Goal: Contribute content: Contribute content

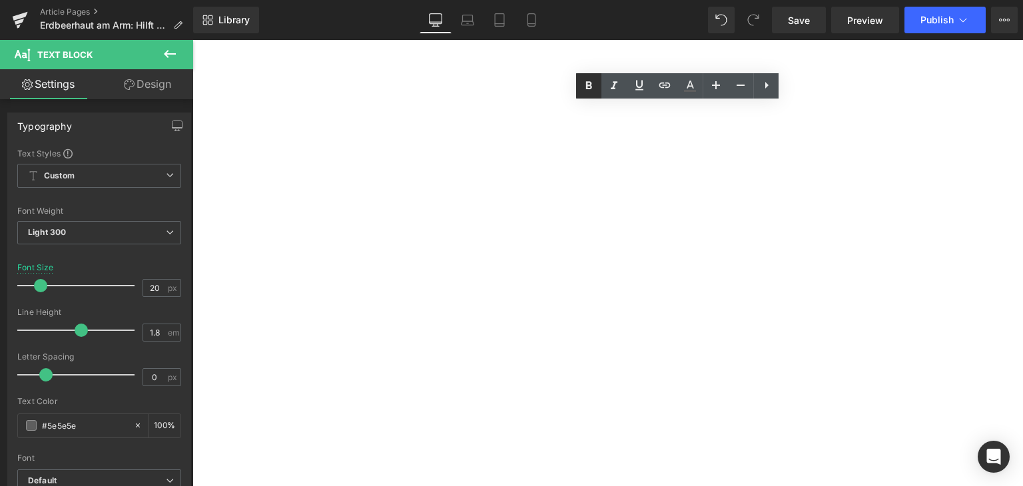
click at [586, 89] on icon at bounding box center [589, 86] width 16 height 16
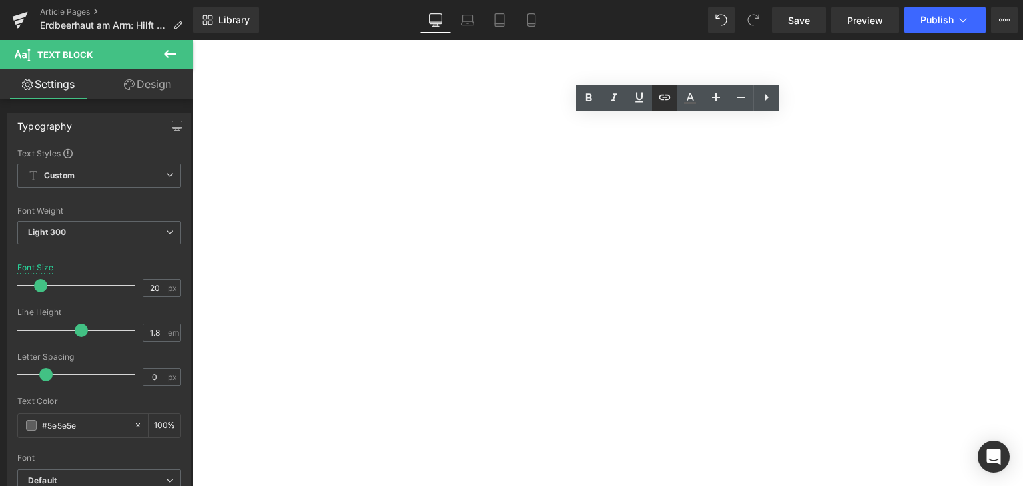
click at [662, 95] on icon at bounding box center [665, 97] width 11 height 5
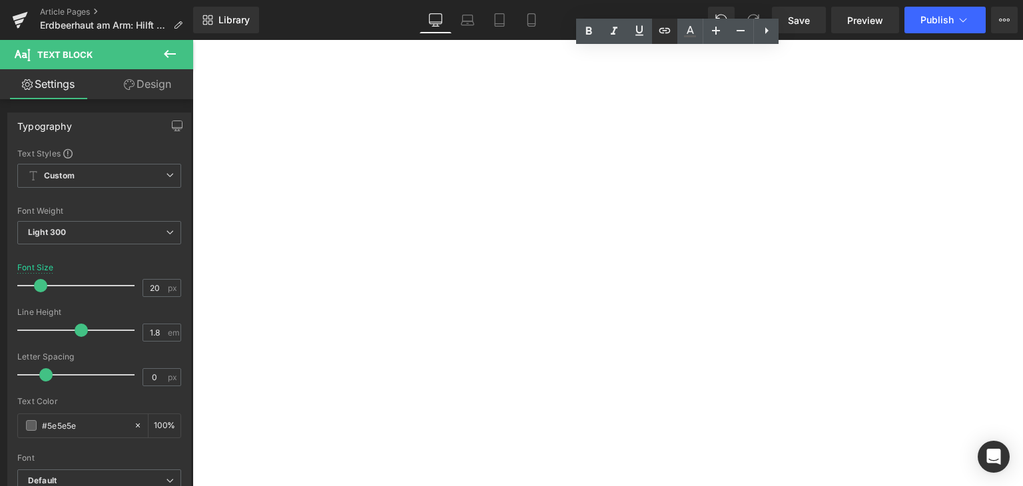
click at [662, 38] on icon at bounding box center [665, 31] width 16 height 16
click at [659, 32] on icon at bounding box center [665, 31] width 16 height 16
click at [662, 33] on icon at bounding box center [665, 31] width 16 height 16
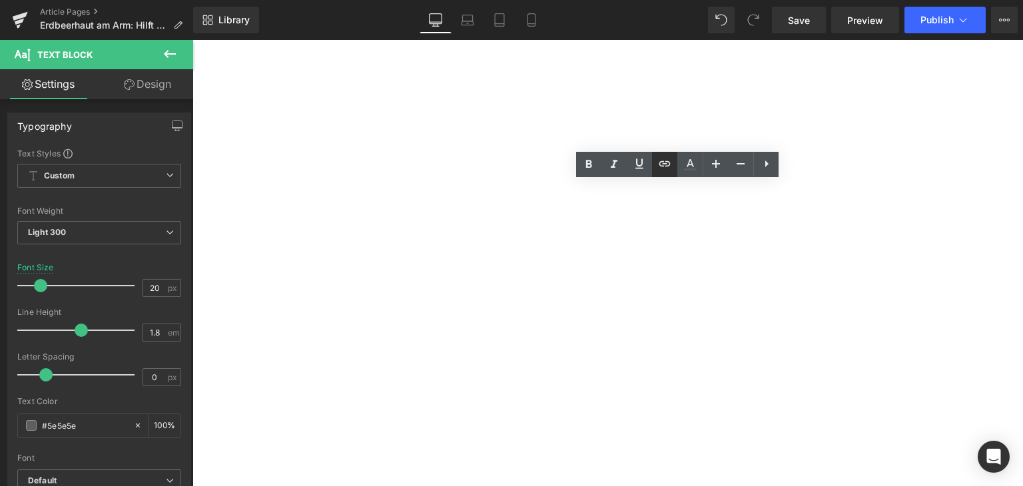
click at [671, 160] on icon at bounding box center [665, 164] width 16 height 16
click at [670, 161] on icon at bounding box center [665, 164] width 16 height 16
click at [765, 166] on icon at bounding box center [767, 164] width 16 height 16
click at [642, 165] on icon at bounding box center [640, 164] width 16 height 16
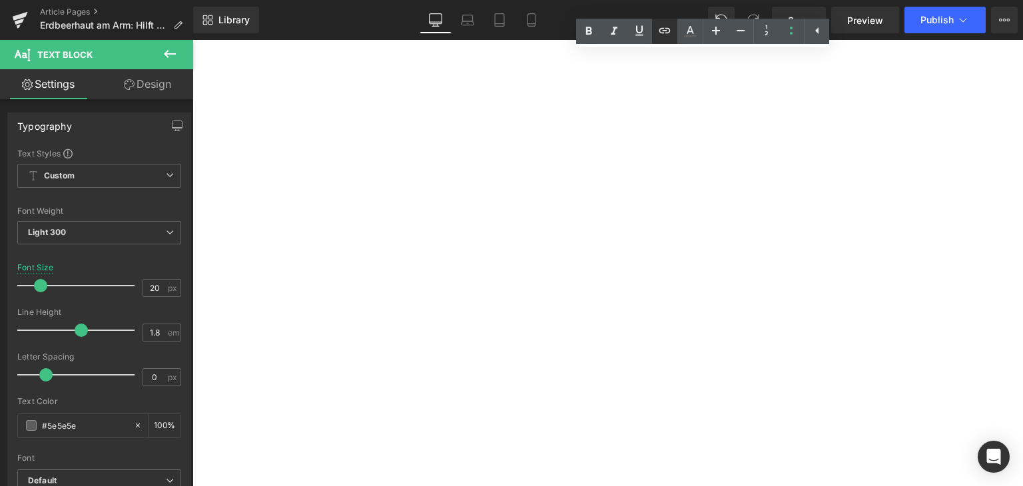
click at [670, 27] on icon at bounding box center [665, 31] width 16 height 16
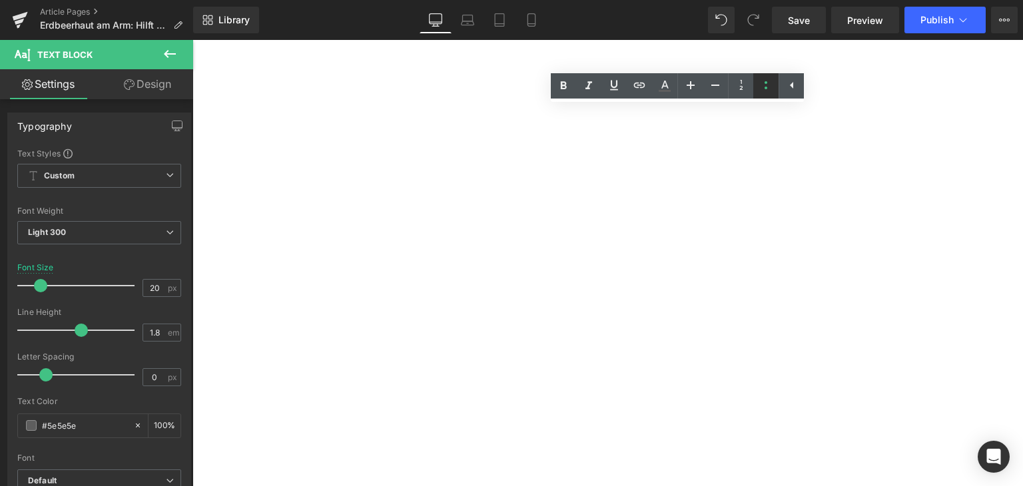
click at [766, 92] on icon at bounding box center [766, 85] width 16 height 16
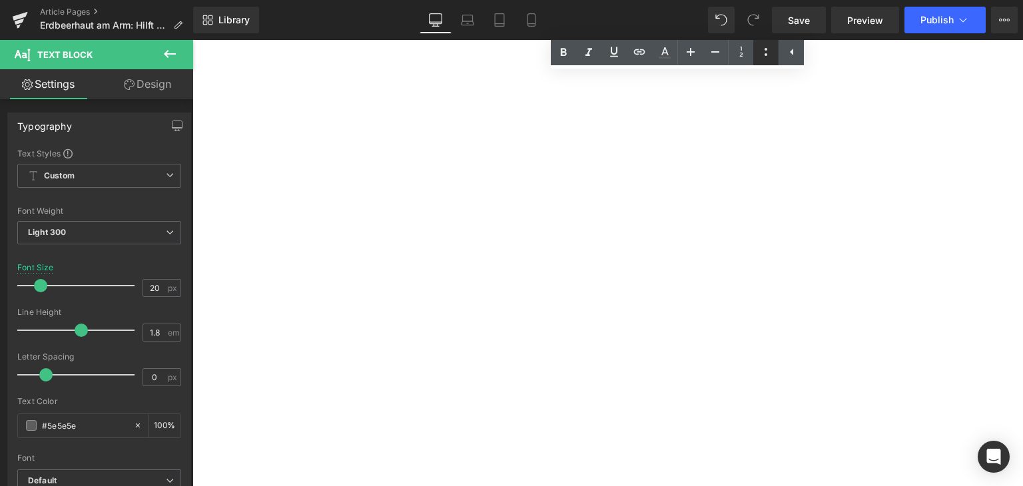
click at [770, 54] on icon at bounding box center [766, 52] width 16 height 16
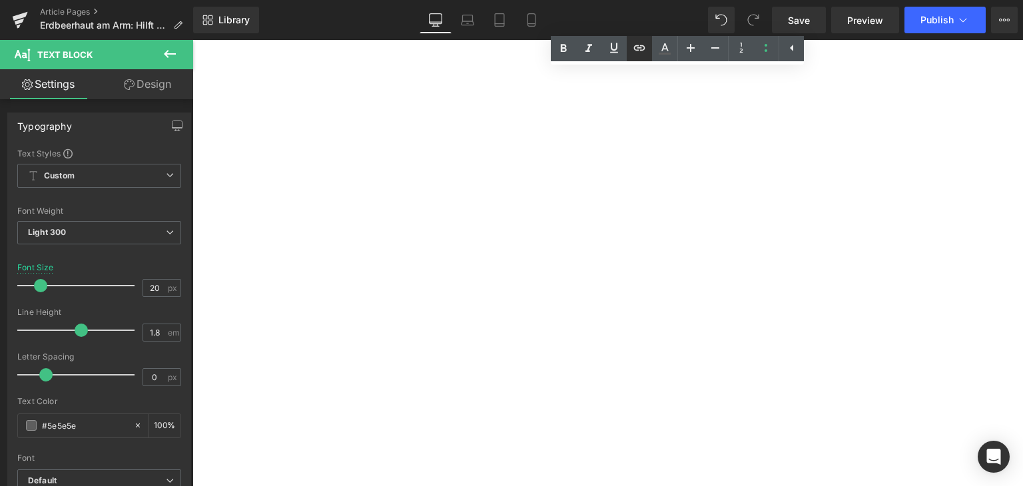
click at [638, 45] on icon at bounding box center [640, 48] width 16 height 16
click at [875, 0] on div "Text Color Highlight Color #333333 Edit or remove link: Edit - Unlink - Cancel" at bounding box center [511, 0] width 1023 height 0
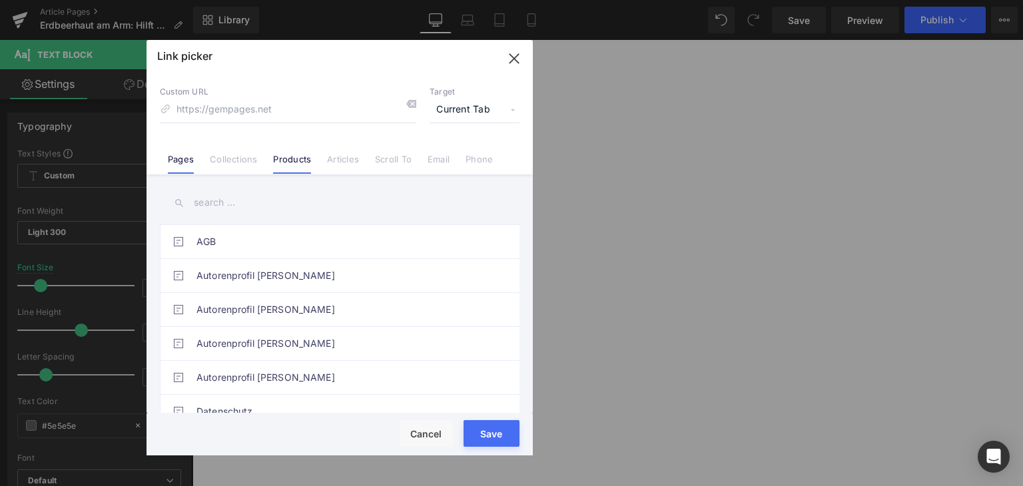
click at [279, 164] on link "Products" at bounding box center [292, 164] width 38 height 20
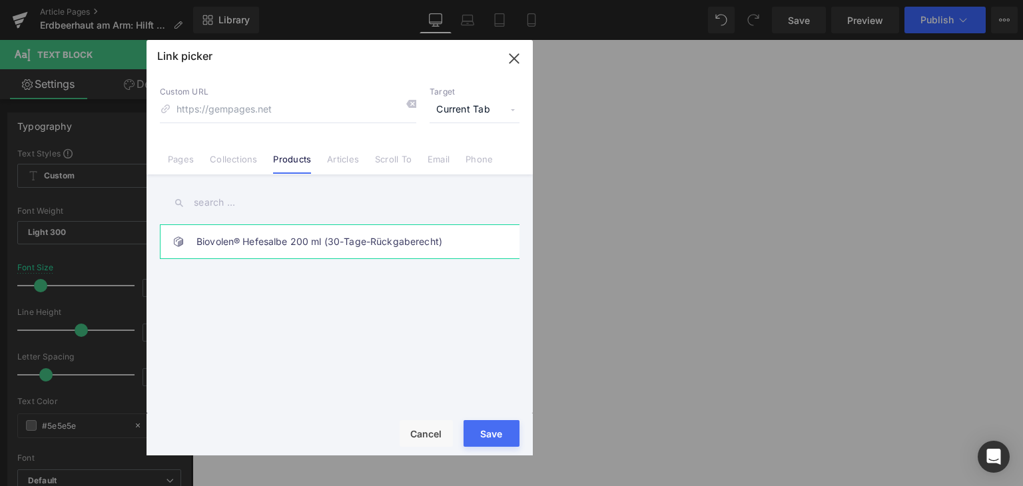
click at [338, 247] on link "Biovolen® Hefesalbe 200 ml (30-Tage-Rückgaberecht)" at bounding box center [343, 241] width 293 height 33
type input "/products/aktiv-hefesalbe"
click at [492, 440] on div "Rendering Content" at bounding box center [512, 433] width 82 height 15
click at [482, 440] on div "Rendering Content" at bounding box center [512, 433] width 82 height 15
click at [482, 440] on button "Save" at bounding box center [492, 433] width 56 height 27
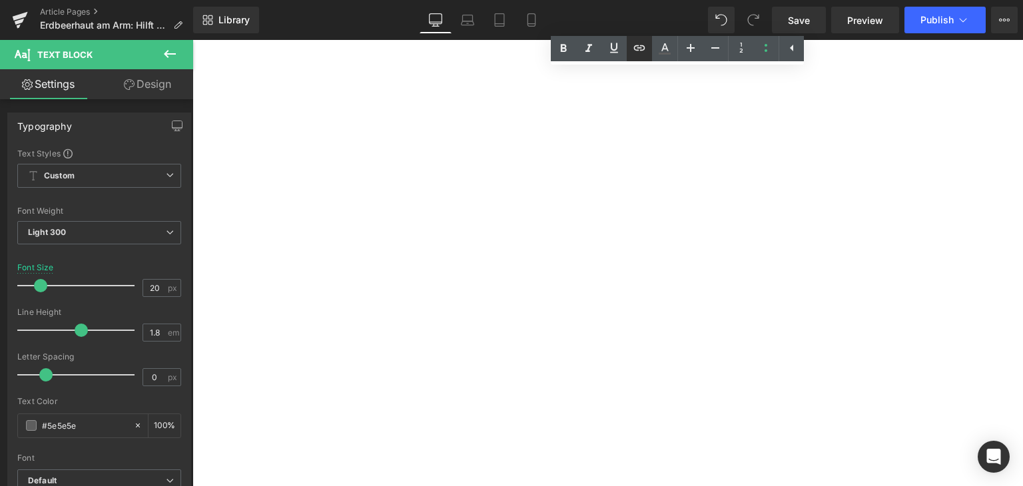
click at [642, 53] on icon at bounding box center [640, 48] width 16 height 16
click at [882, 0] on div "Text Color Highlight Color #333333 Edit or remove link: Edit - Unlink - Cancel" at bounding box center [511, 0] width 1023 height 0
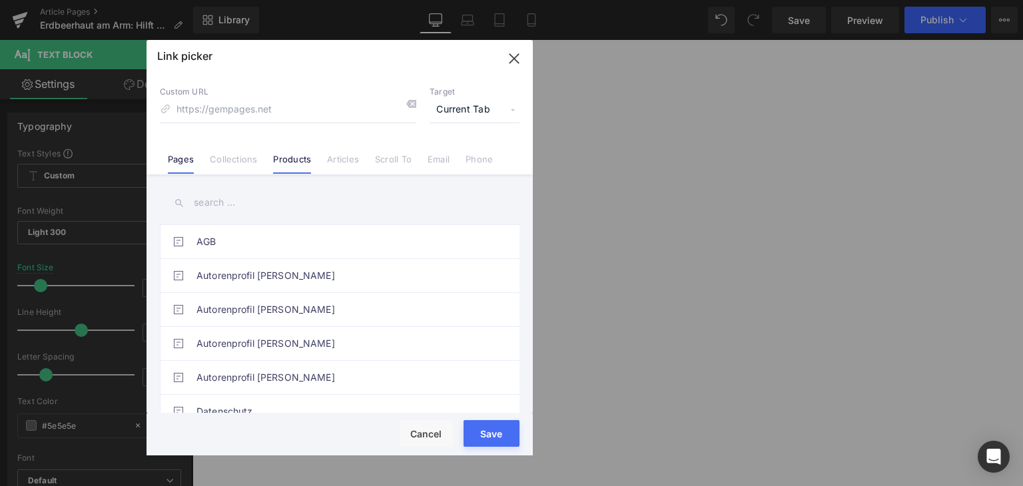
click at [309, 155] on link "Products" at bounding box center [292, 164] width 38 height 20
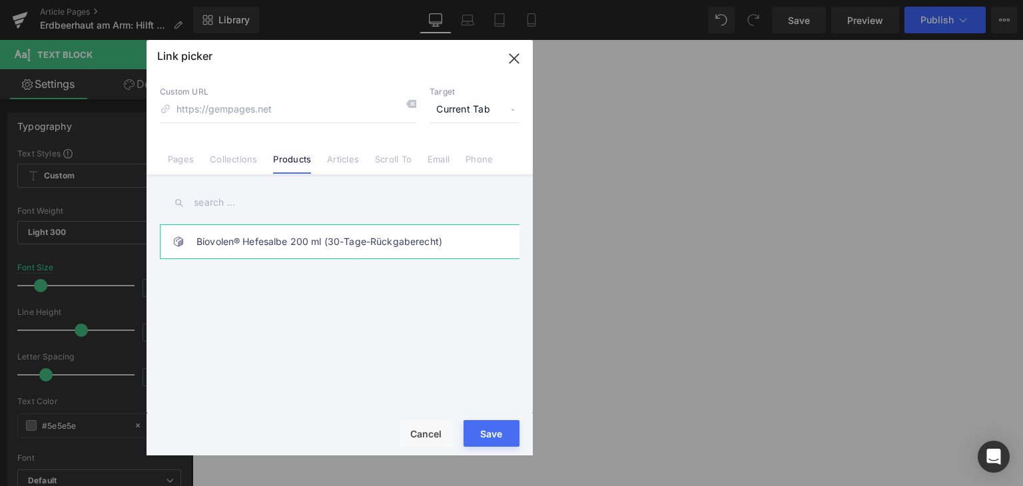
click at [304, 244] on link "Biovolen® Hefesalbe 200 ml (30-Tage-Rückgaberecht)" at bounding box center [343, 241] width 293 height 33
type input "/products/aktiv-hefesalbe"
click at [485, 442] on button "Save" at bounding box center [492, 433] width 56 height 27
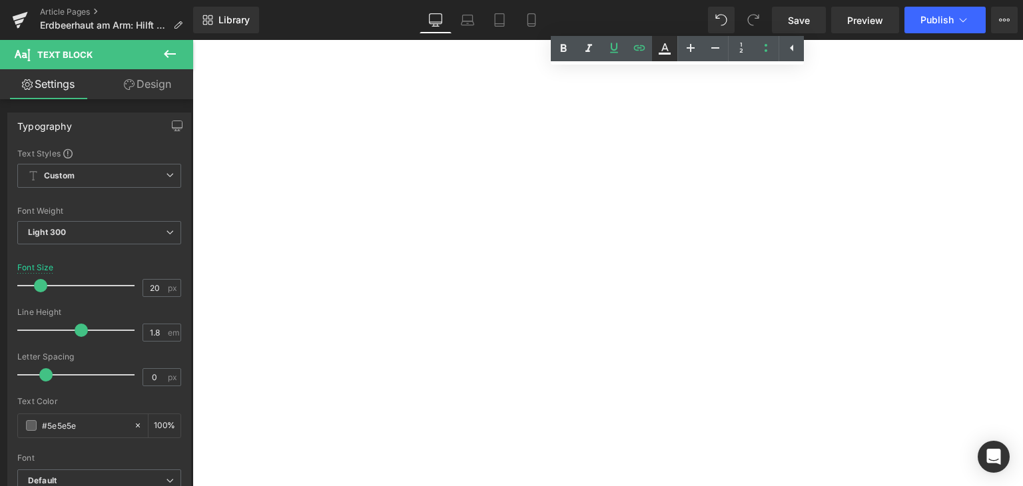
click at [657, 55] on icon at bounding box center [665, 49] width 16 height 16
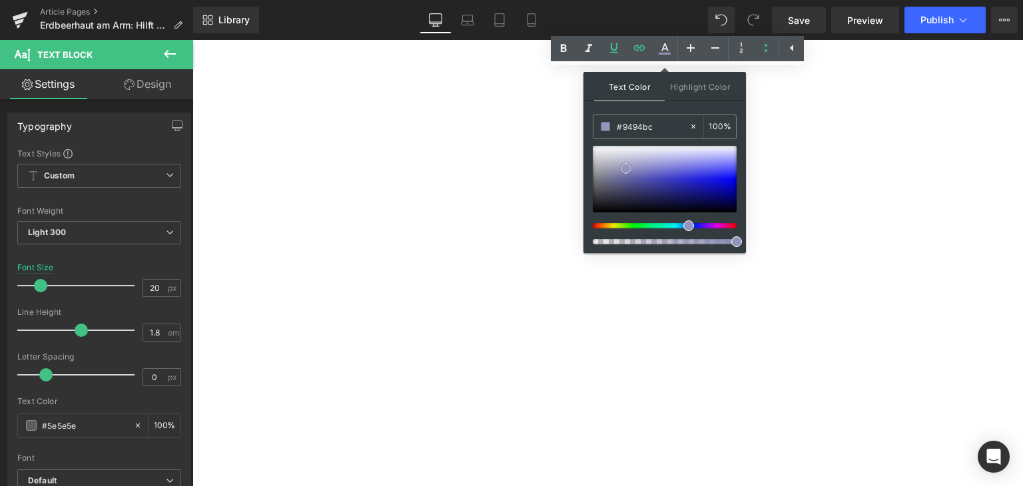
click at [626, 168] on div at bounding box center [665, 179] width 144 height 67
click at [624, 127] on input "#9494bc" at bounding box center [653, 126] width 72 height 15
type input "#0"
type input "0"
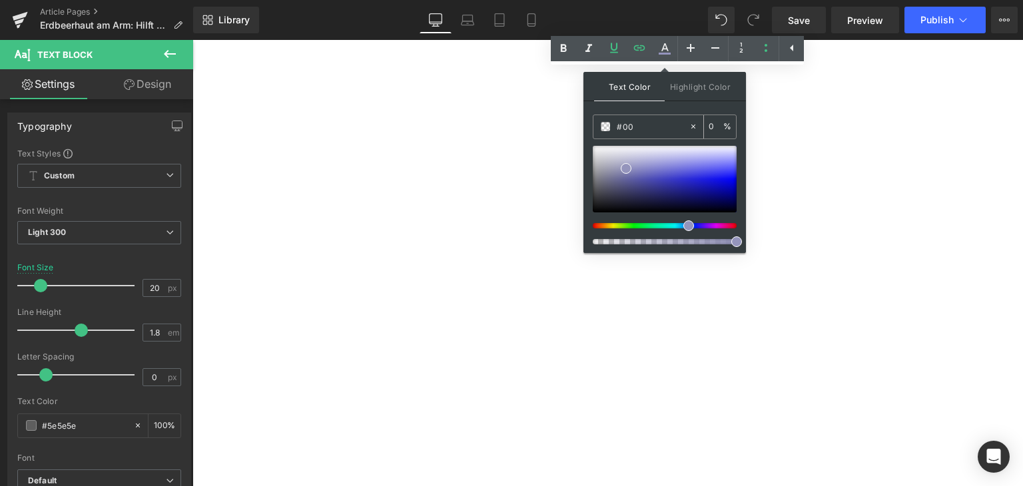
type input "#007"
type input "100"
type input "#0077"
type input "47"
type input "#0077c1"
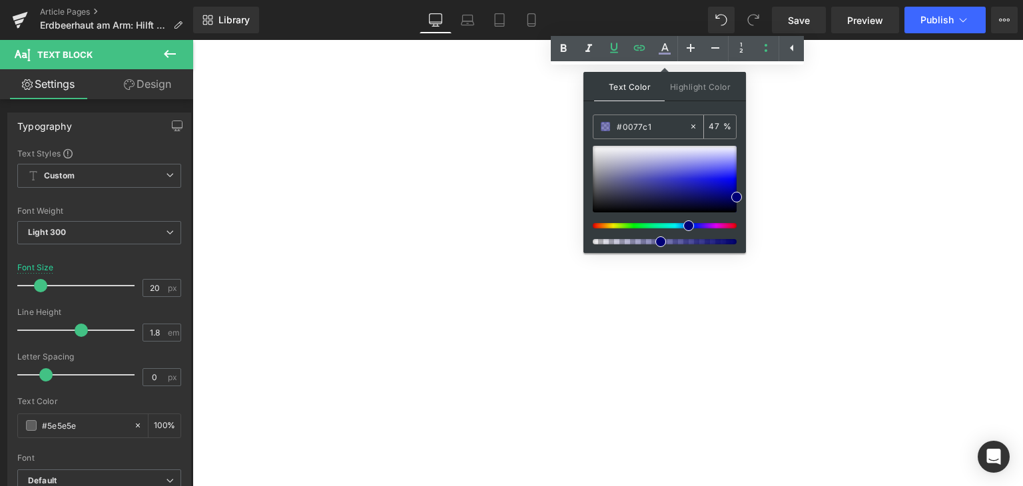
type input "100"
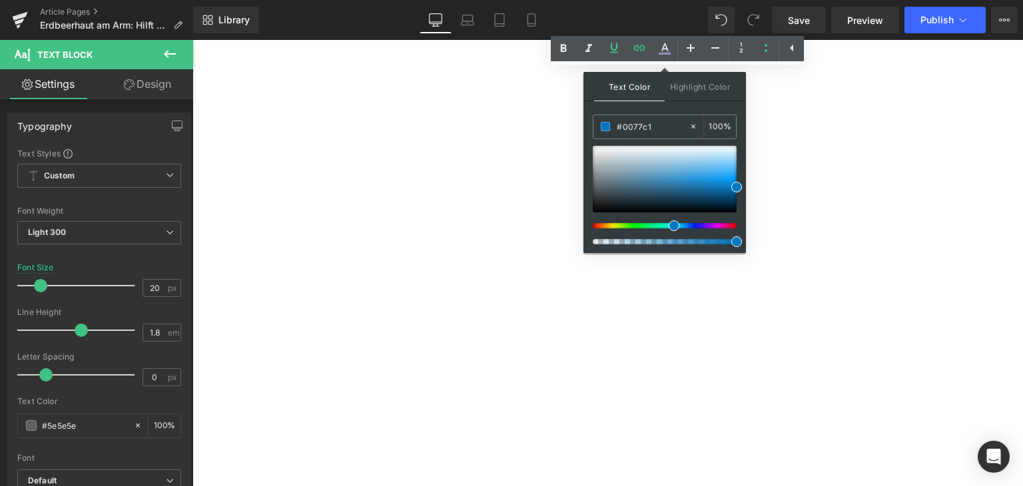
type input "#0077c1"
click at [733, 187] on span at bounding box center [737, 187] width 11 height 11
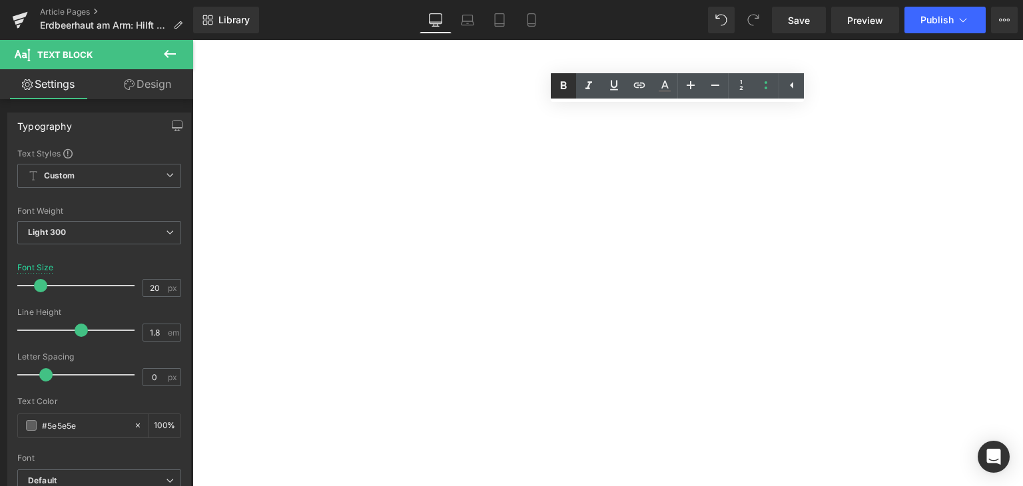
drag, startPoint x: 570, startPoint y: 91, endPoint x: 564, endPoint y: 95, distance: 7.8
click at [570, 91] on icon at bounding box center [564, 86] width 16 height 16
click at [560, 83] on icon at bounding box center [564, 86] width 16 height 16
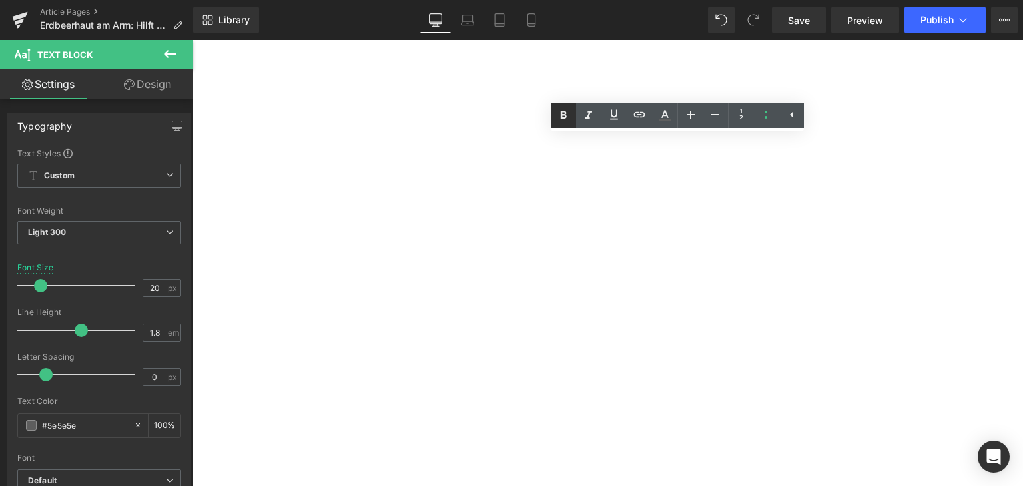
click at [554, 117] on link at bounding box center [563, 115] width 25 height 25
click at [563, 113] on icon at bounding box center [564, 115] width 16 height 16
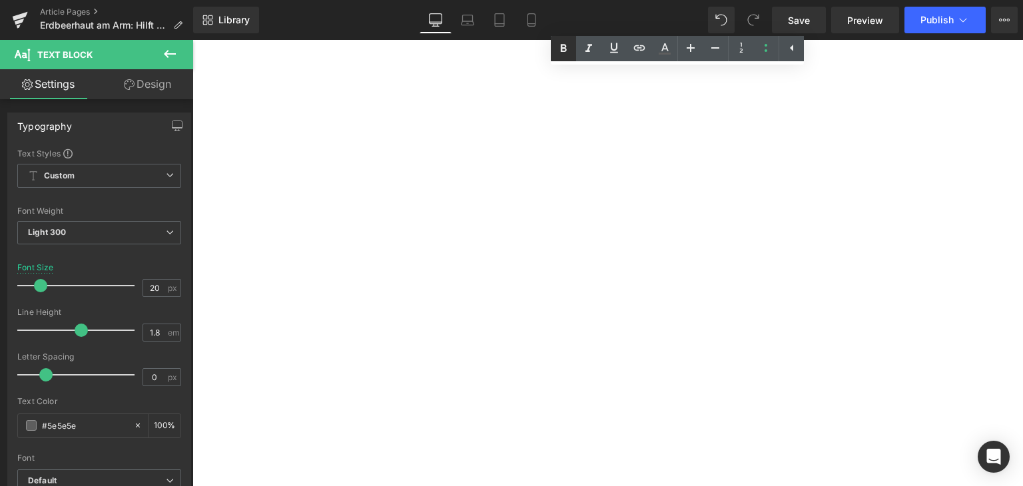
click at [564, 43] on icon at bounding box center [564, 49] width 16 height 16
click at [565, 52] on icon at bounding box center [564, 49] width 16 height 16
click at [558, 53] on icon at bounding box center [564, 49] width 16 height 16
click at [564, 49] on icon at bounding box center [564, 49] width 16 height 16
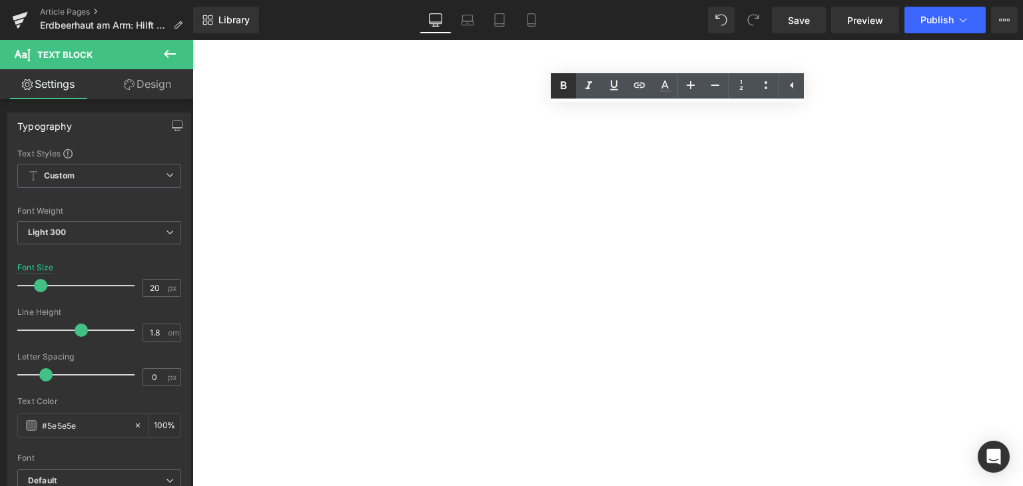
click at [562, 89] on icon at bounding box center [564, 86] width 16 height 16
click at [563, 89] on icon at bounding box center [564, 86] width 16 height 16
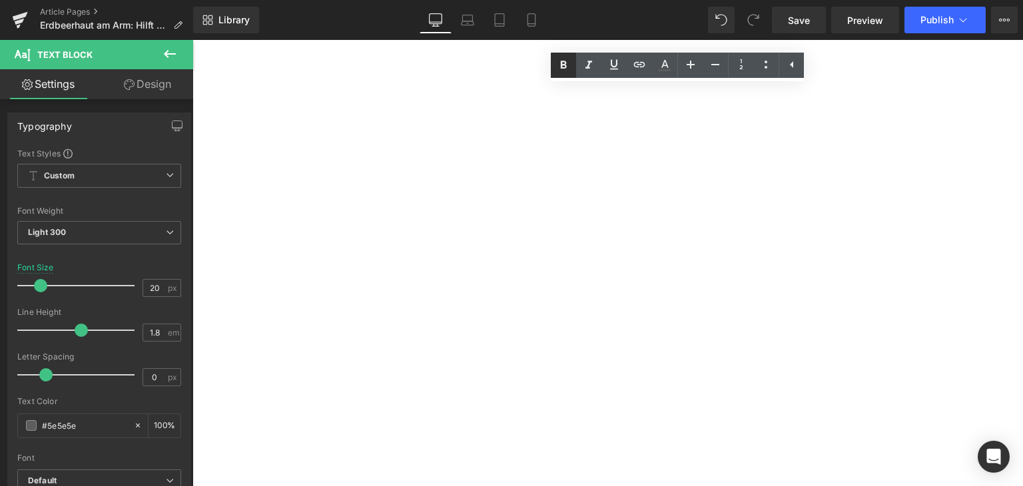
click at [565, 60] on icon at bounding box center [564, 65] width 16 height 16
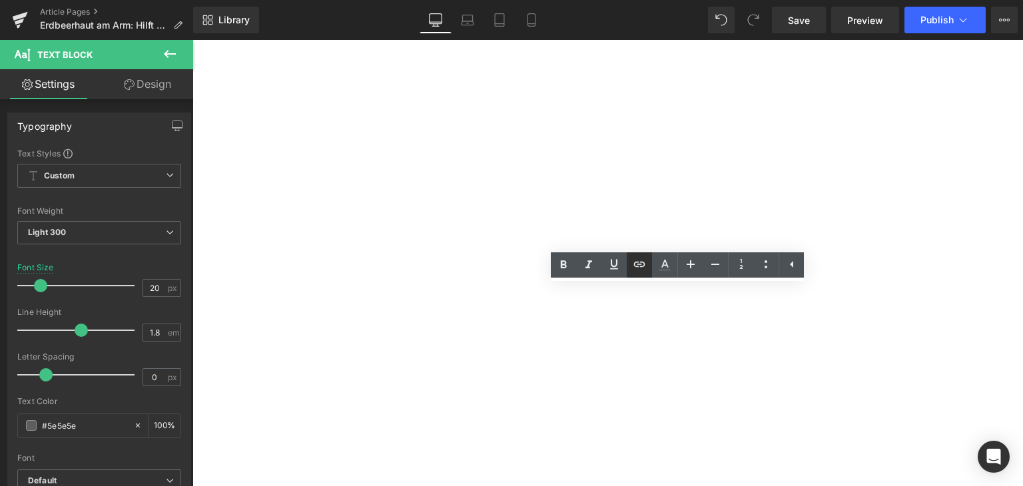
click at [640, 269] on icon at bounding box center [640, 265] width 16 height 16
click at [814, 0] on div "Text Color Highlight Color rgba(0, 119, 193, 1) #0077c1 100 % transparent trans…" at bounding box center [511, 0] width 1023 height 0
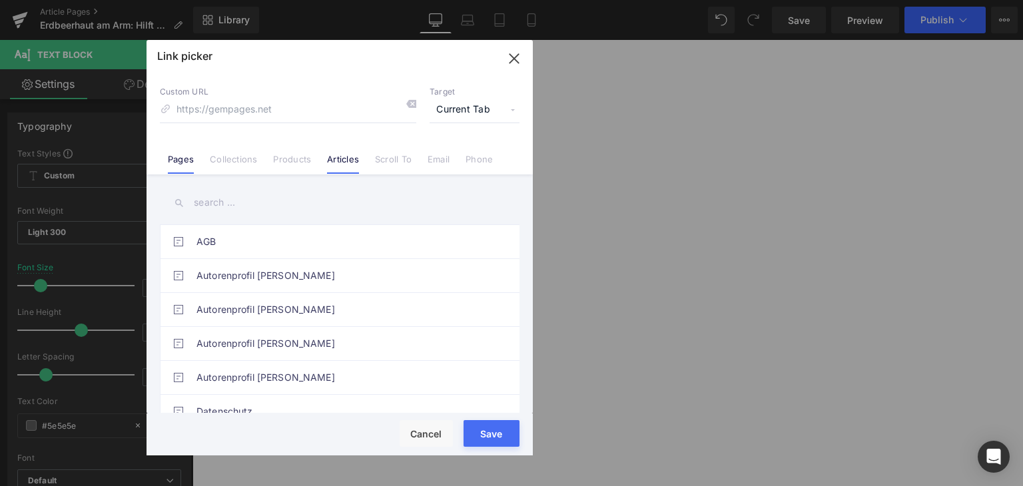
click at [328, 158] on link "Articles" at bounding box center [343, 164] width 32 height 20
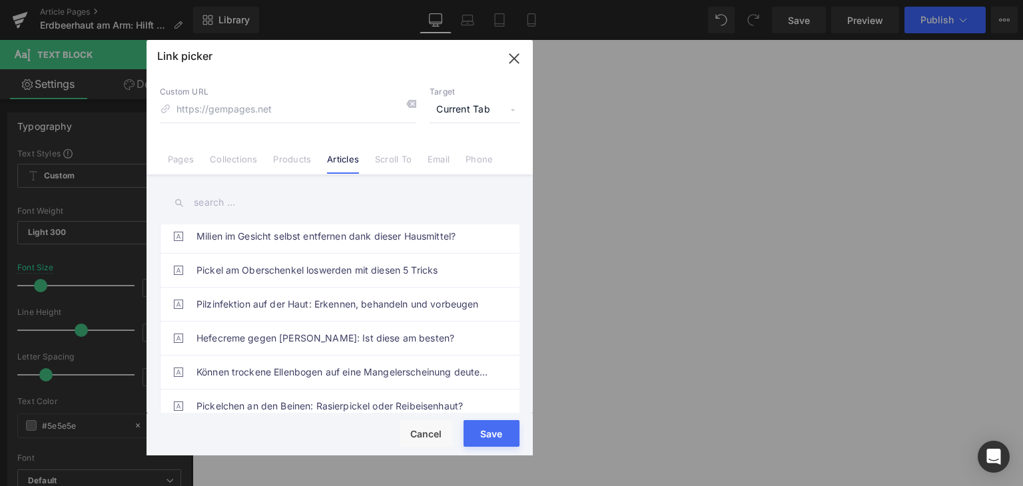
scroll to position [267, 0]
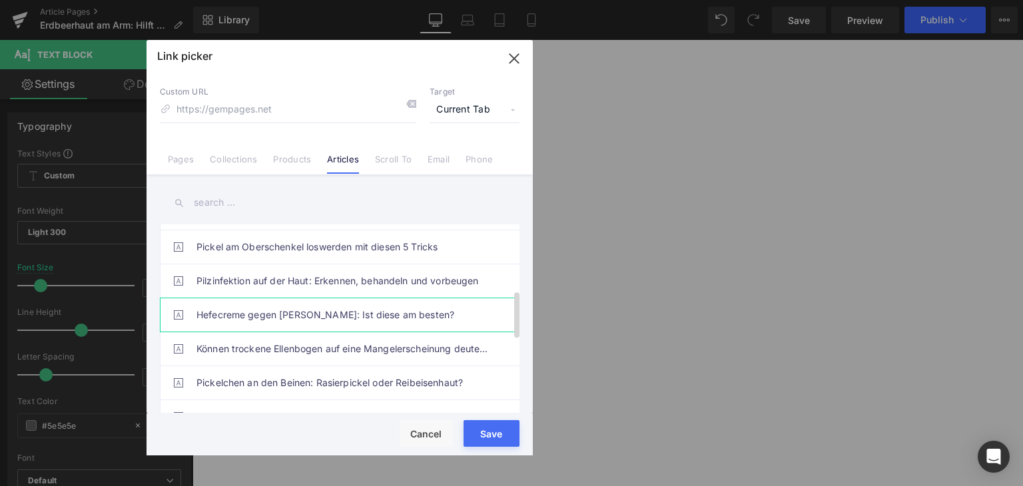
click at [327, 307] on link "Hefecreme gegen [PERSON_NAME]: Ist diese am besten?" at bounding box center [343, 315] width 293 height 33
type input "/blogs/wissenswertes/hefecreme-gegen-reibeisenhaut"
click at [501, 444] on button "Save" at bounding box center [492, 433] width 56 height 27
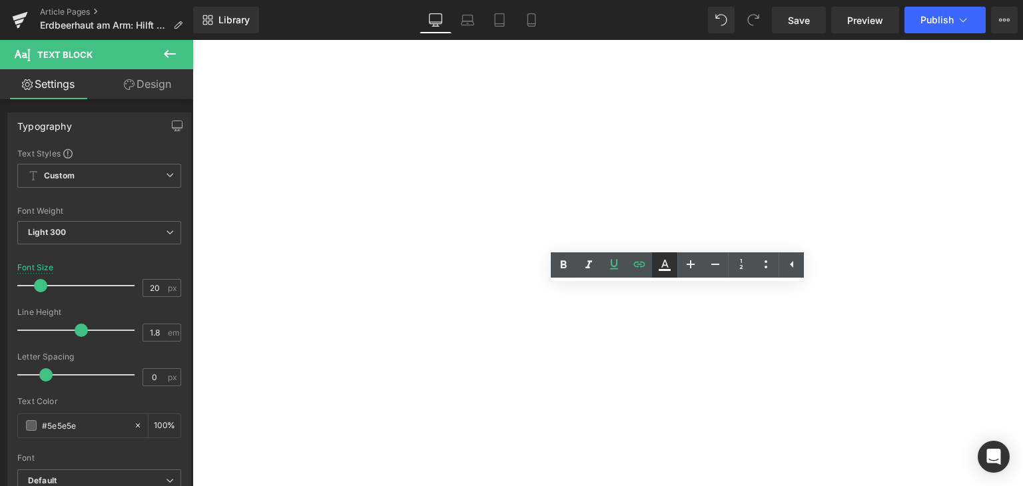
click at [664, 263] on icon at bounding box center [665, 264] width 7 height 8
type input "#0000ee"
type input "100"
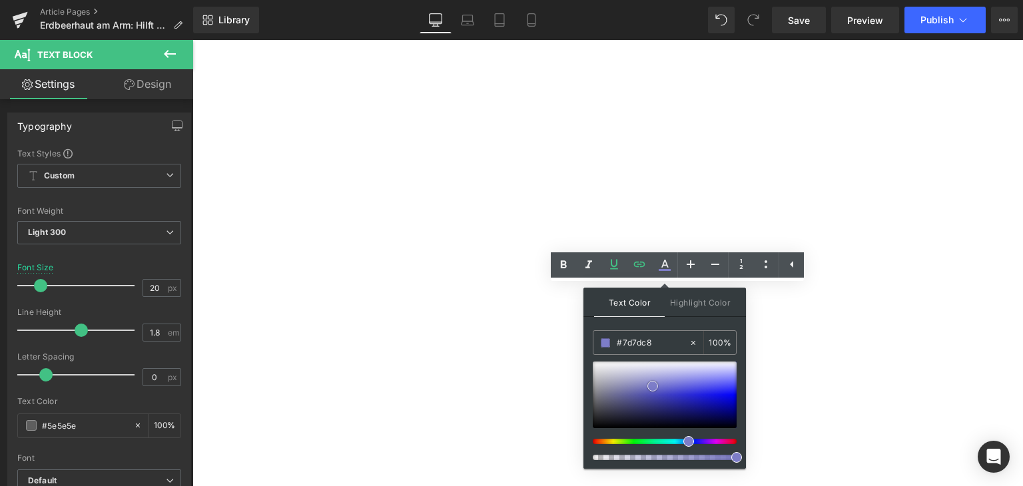
click at [653, 386] on div at bounding box center [665, 395] width 144 height 67
click at [650, 343] on input "#7d7dc8" at bounding box center [653, 343] width 72 height 15
type input "#0"
type input "0"
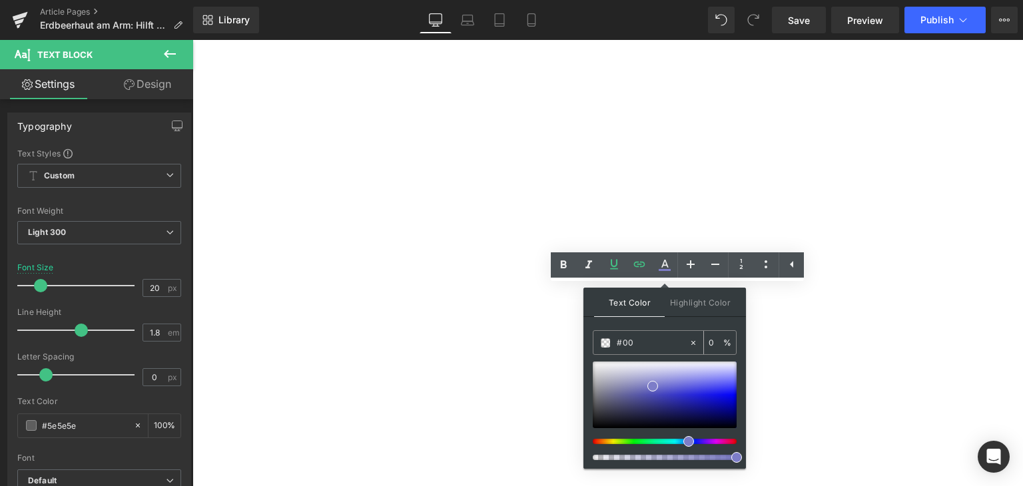
type input "#007"
type input "100"
type input "#0077"
type input "47"
type input "#0077c"
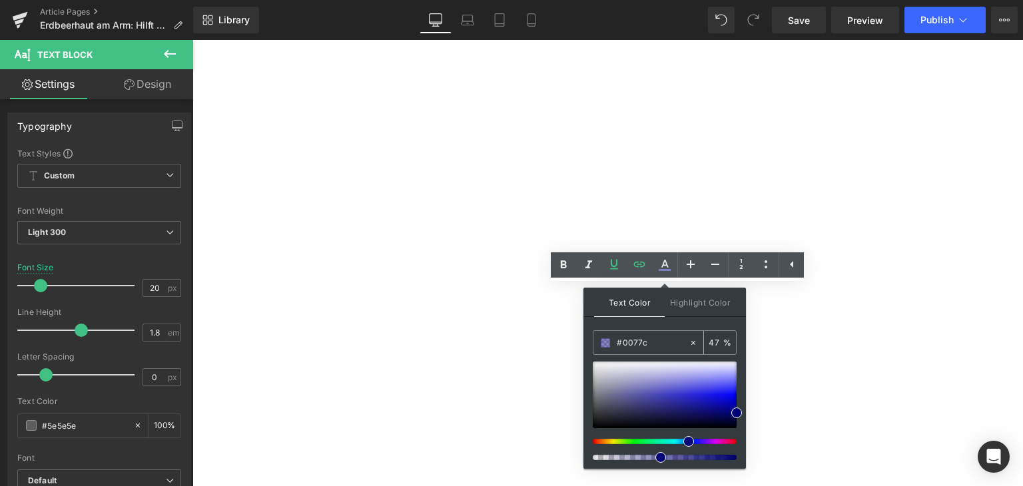
type input "0"
type input "#0077c1"
type input "100"
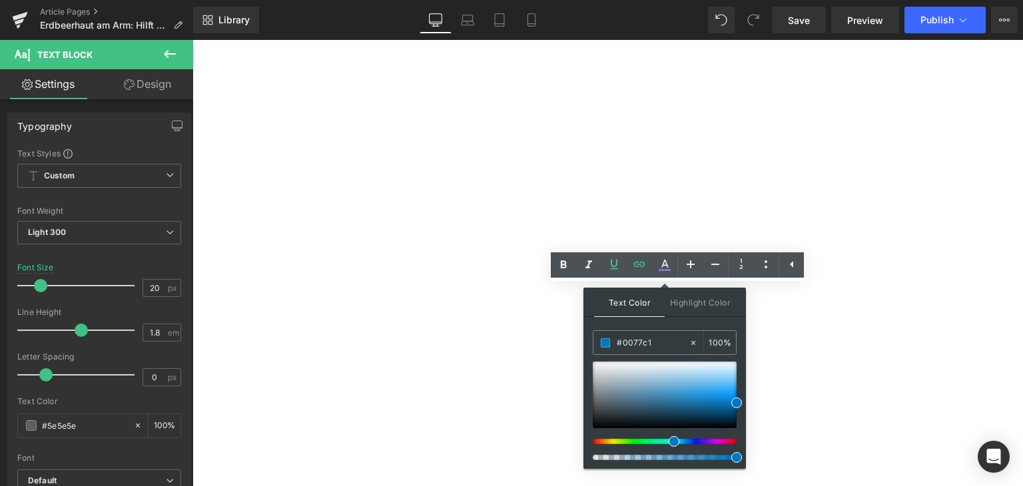
type input "#0077c1"
click at [736, 400] on span at bounding box center [737, 403] width 11 height 11
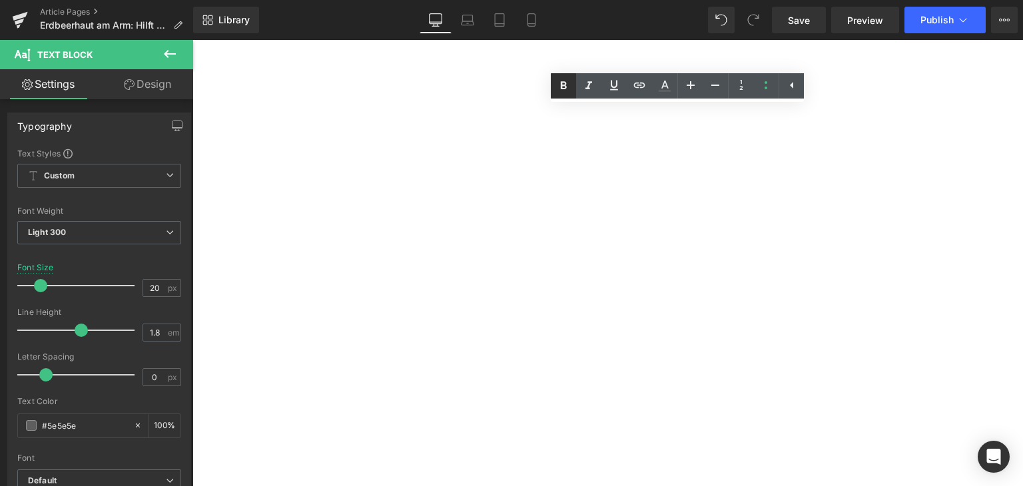
click at [562, 87] on icon at bounding box center [564, 85] width 6 height 8
click at [568, 83] on icon at bounding box center [564, 86] width 16 height 16
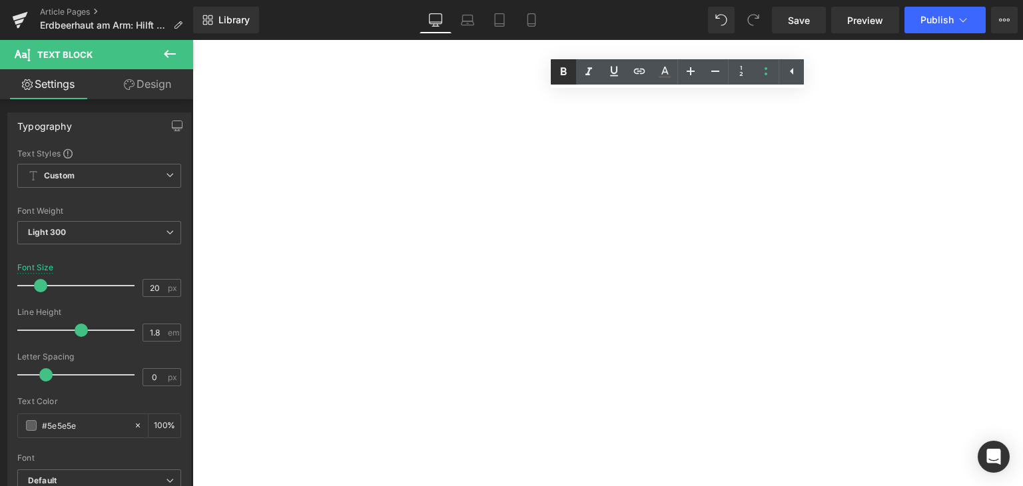
click at [562, 62] on link at bounding box center [563, 71] width 25 height 25
click at [567, 71] on icon at bounding box center [564, 72] width 16 height 16
click at [554, 73] on link at bounding box center [563, 71] width 25 height 25
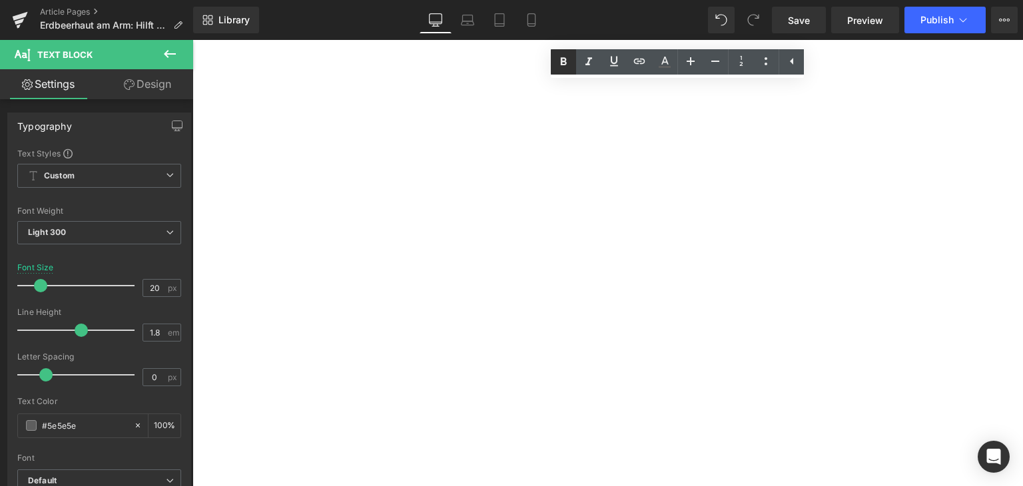
click at [570, 67] on icon at bounding box center [564, 62] width 16 height 16
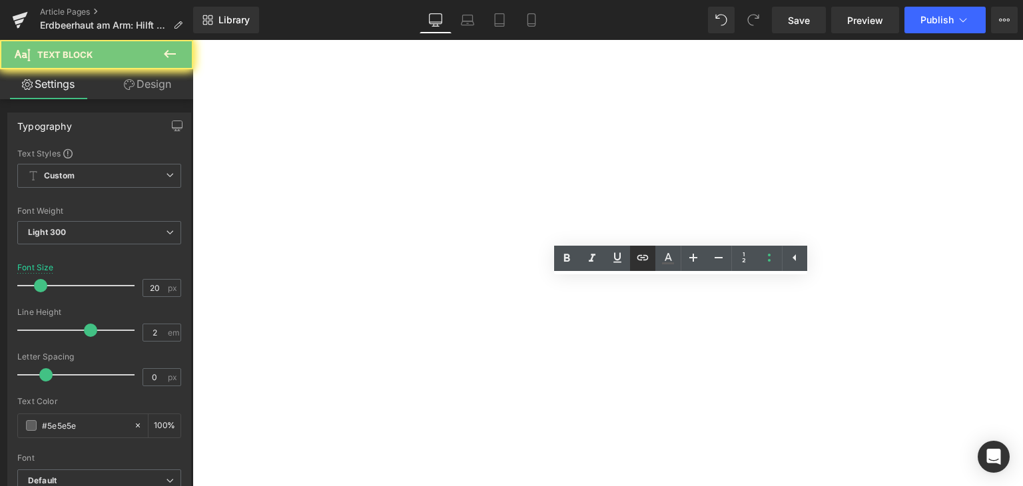
click at [645, 259] on icon at bounding box center [642, 257] width 11 height 5
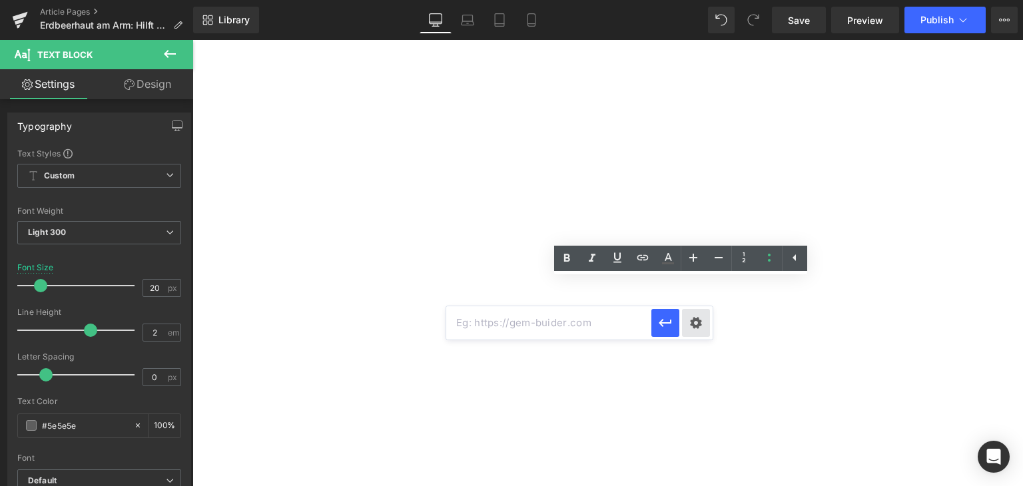
click at [695, 0] on div "Text Color Highlight Color rgba(0, 119, 193, 1) #0077c1 100 % transparent trans…" at bounding box center [511, 0] width 1023 height 0
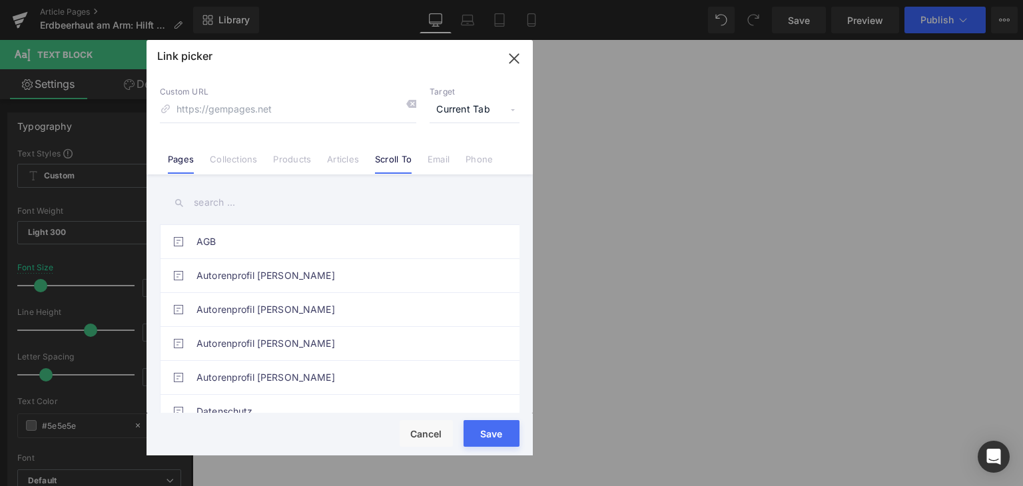
click at [399, 164] on link "Scroll To" at bounding box center [393, 164] width 37 height 20
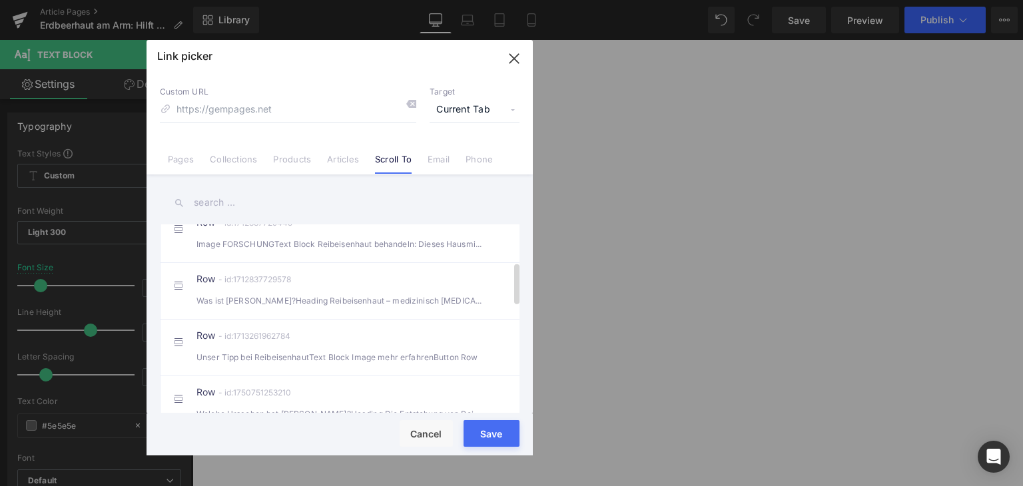
scroll to position [200, 0]
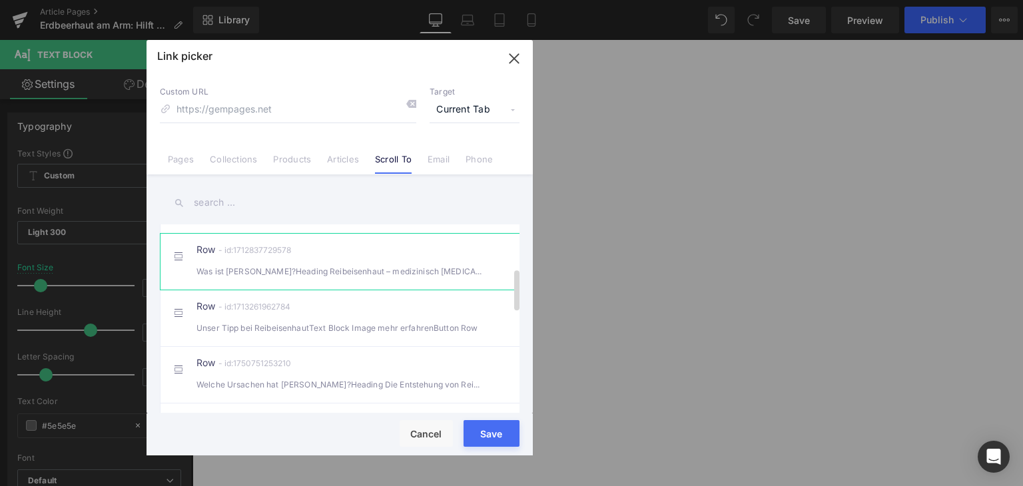
click at [376, 279] on div "Was ist [PERSON_NAME]?Heading Reibeisenhaut – medizinisch [MEDICAL_DATA] g" at bounding box center [340, 272] width 287 height 14
type input "#r-1712837729578"
click at [496, 441] on button "Save" at bounding box center [492, 433] width 56 height 27
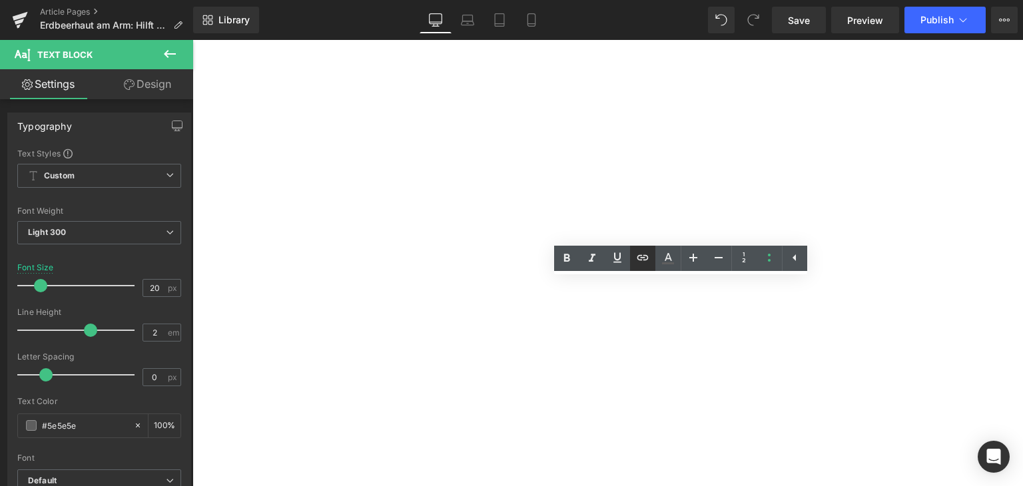
click at [640, 267] on link at bounding box center [642, 258] width 25 height 25
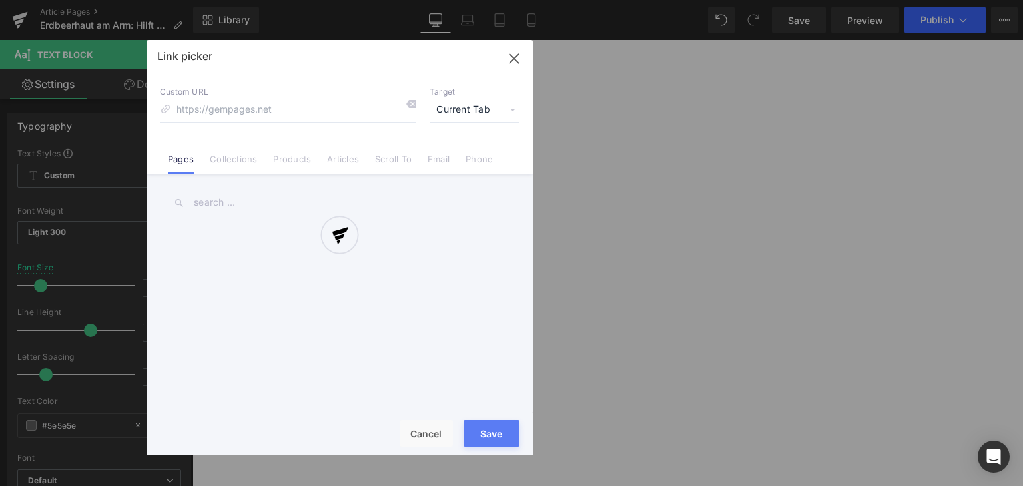
click at [733, 0] on div "Text Color Highlight Color rgba(0, 119, 193, 1) #0077c1 100 % transparent trans…" at bounding box center [511, 0] width 1023 height 0
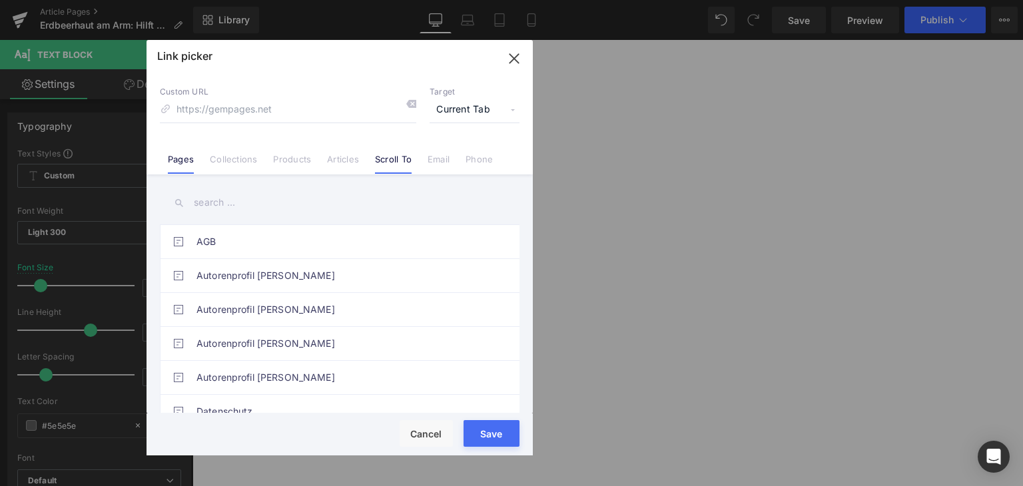
click at [388, 162] on link "Scroll To" at bounding box center [393, 164] width 37 height 20
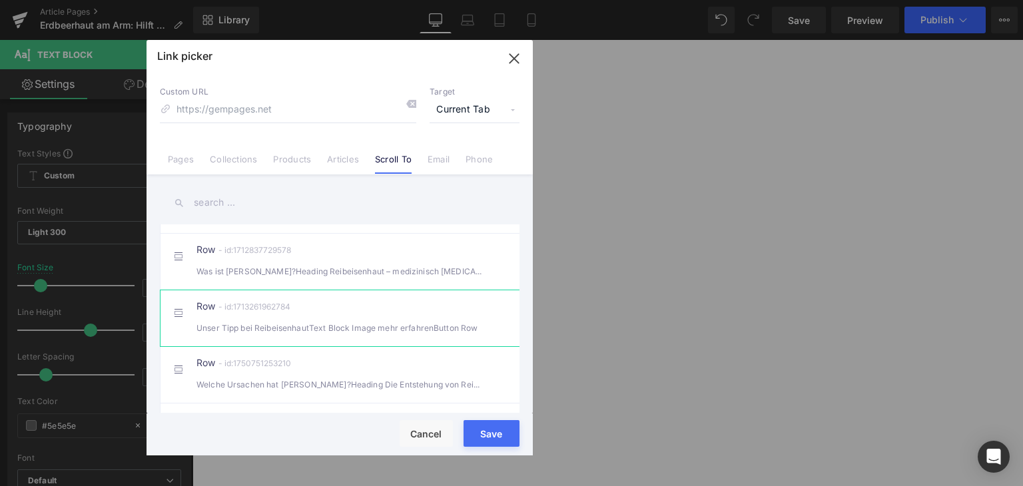
scroll to position [333, 0]
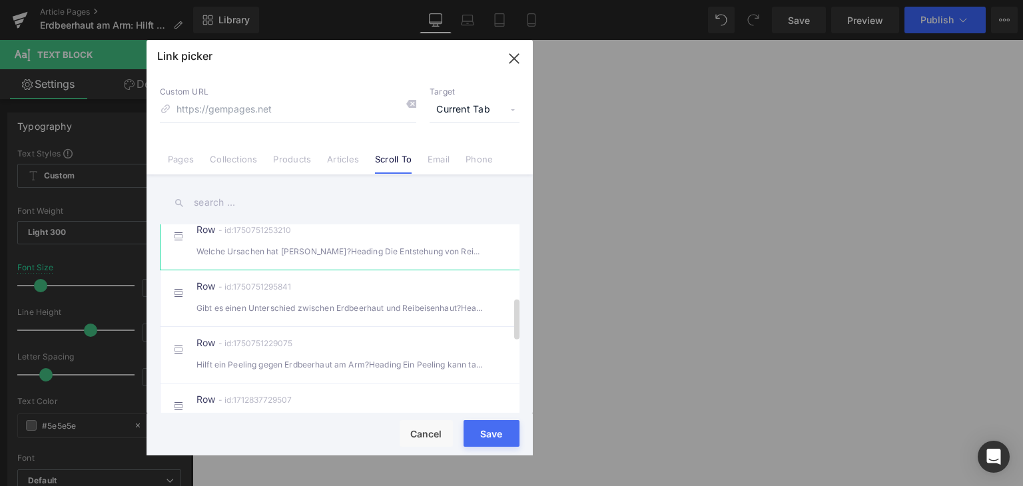
click at [317, 259] on div "Welche Ursachen hat [PERSON_NAME]?Heading Die Entstehung von Reibeisenhaut hä" at bounding box center [340, 252] width 287 height 14
type input "#r-1750751253210"
click at [482, 444] on button "Save" at bounding box center [492, 433] width 56 height 27
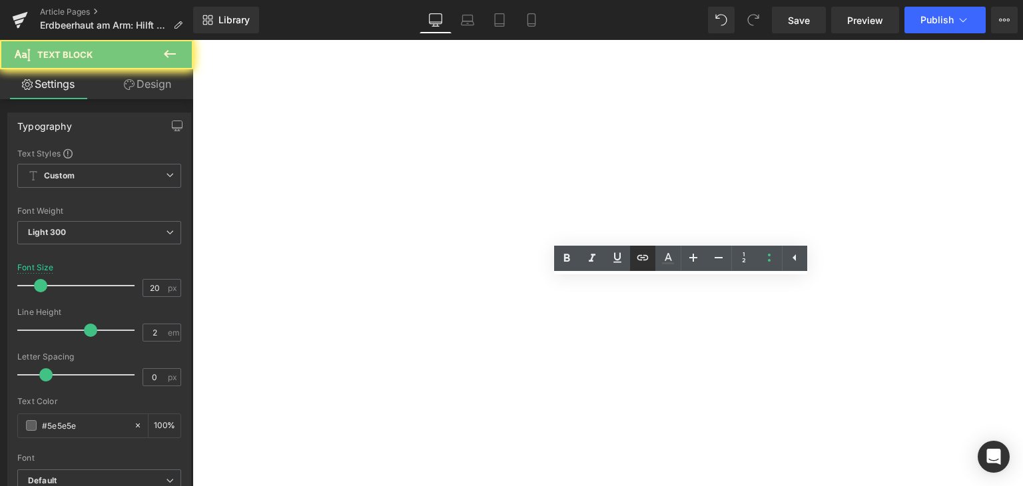
click at [639, 265] on icon at bounding box center [643, 258] width 16 height 16
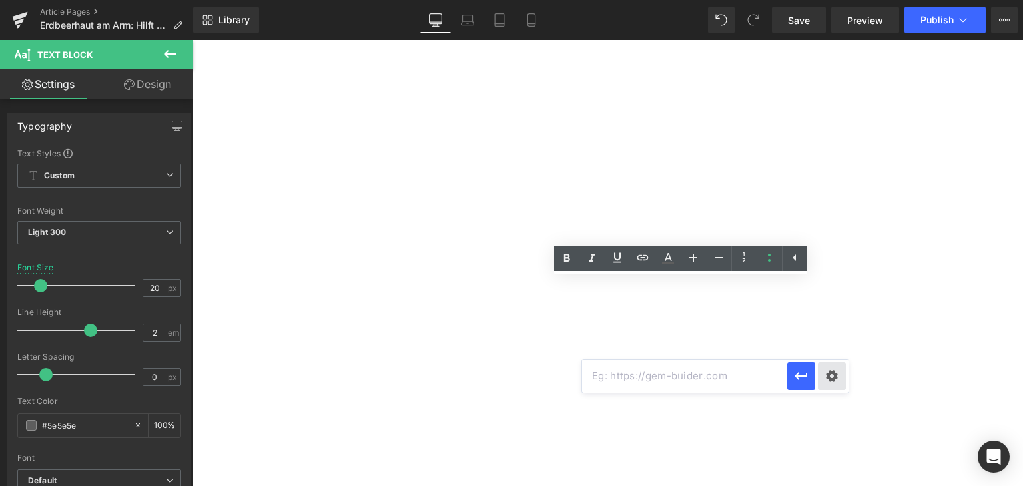
click at [830, 0] on div "Text Color Highlight Color rgba(0, 119, 193, 1) #0077c1 100 % transparent trans…" at bounding box center [511, 0] width 1023 height 0
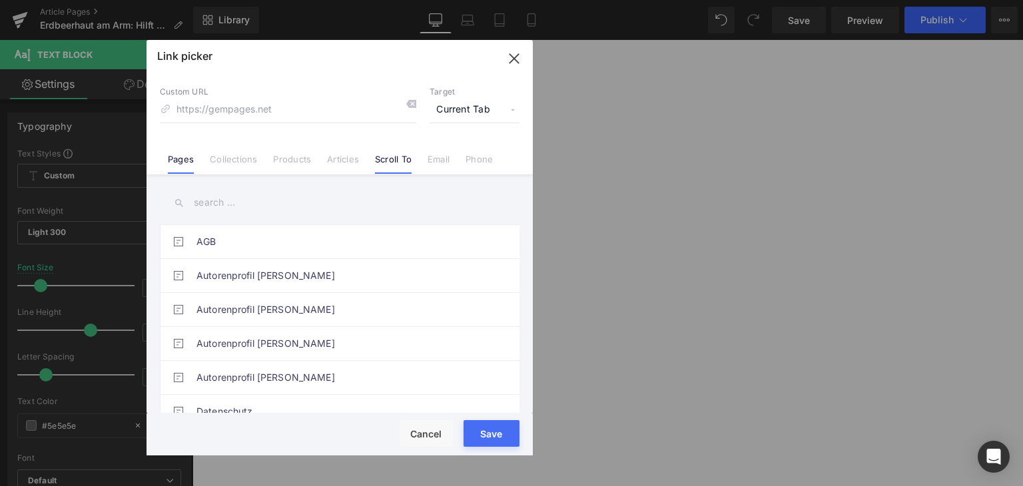
click at [402, 164] on link "Scroll To" at bounding box center [393, 164] width 37 height 20
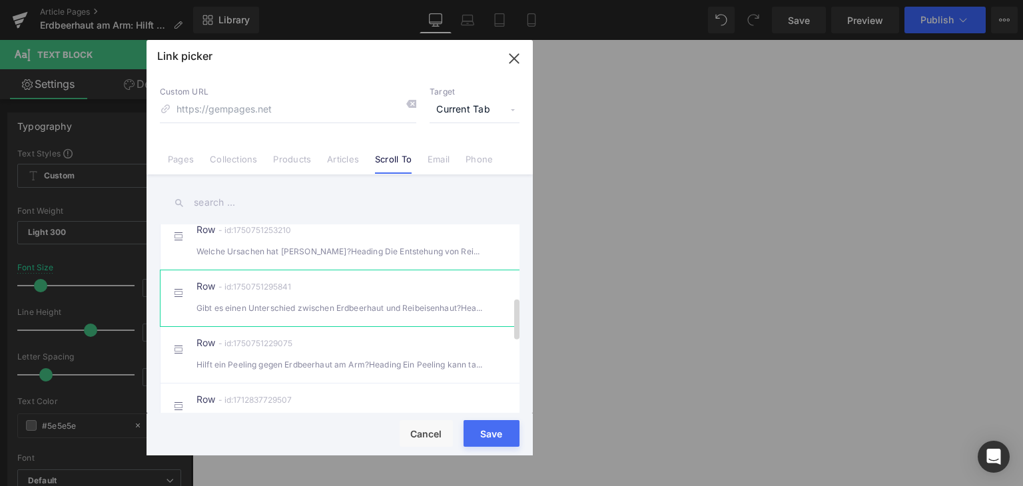
click at [348, 315] on div "Gibt es einen Unterschied zwischen Erdbeerhaut und Reibeisenhaut?Heading Obwo" at bounding box center [340, 308] width 287 height 14
type input "#r-1750751295841"
click at [494, 446] on button "Save" at bounding box center [492, 433] width 56 height 27
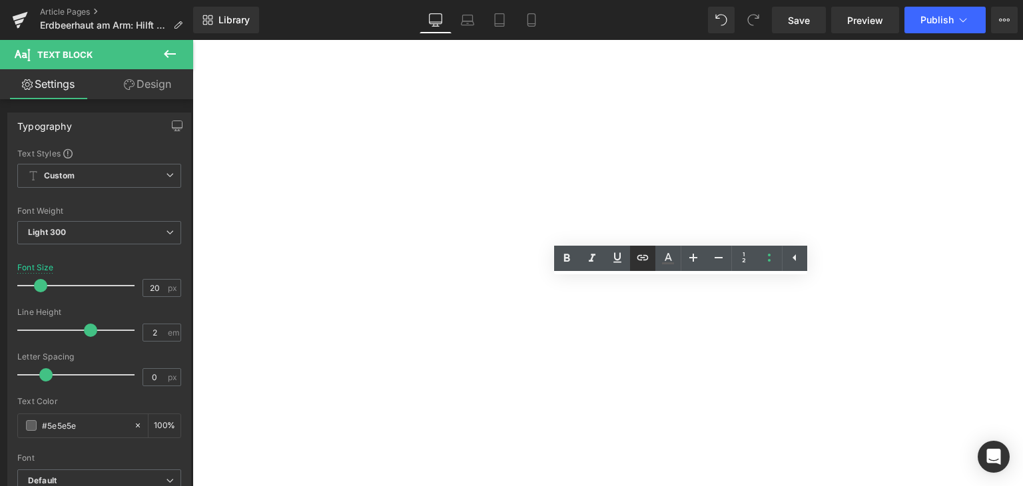
click at [640, 263] on icon at bounding box center [643, 258] width 16 height 16
click at [762, 0] on div "Text Color Highlight Color rgba(0, 119, 193, 1) #0077c1 100 % transparent trans…" at bounding box center [511, 0] width 1023 height 0
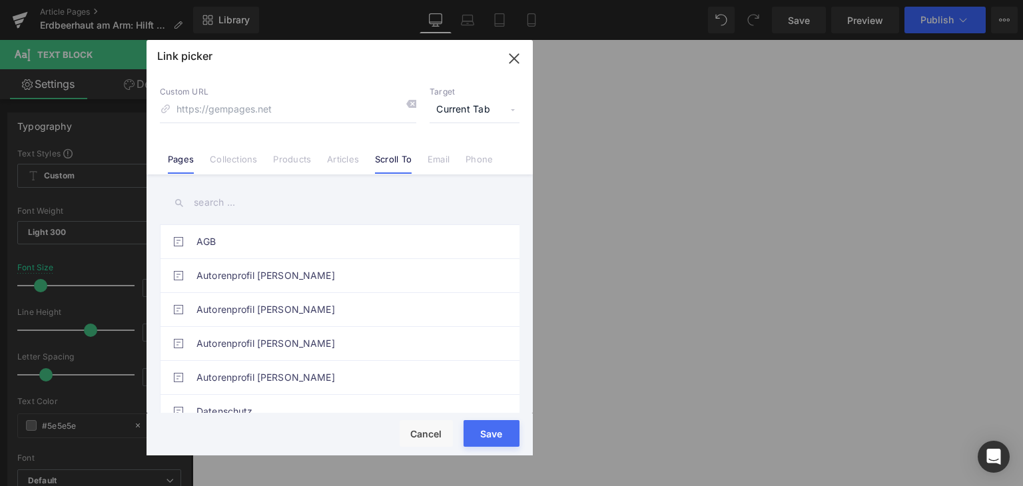
click at [396, 158] on link "Scroll To" at bounding box center [393, 164] width 37 height 20
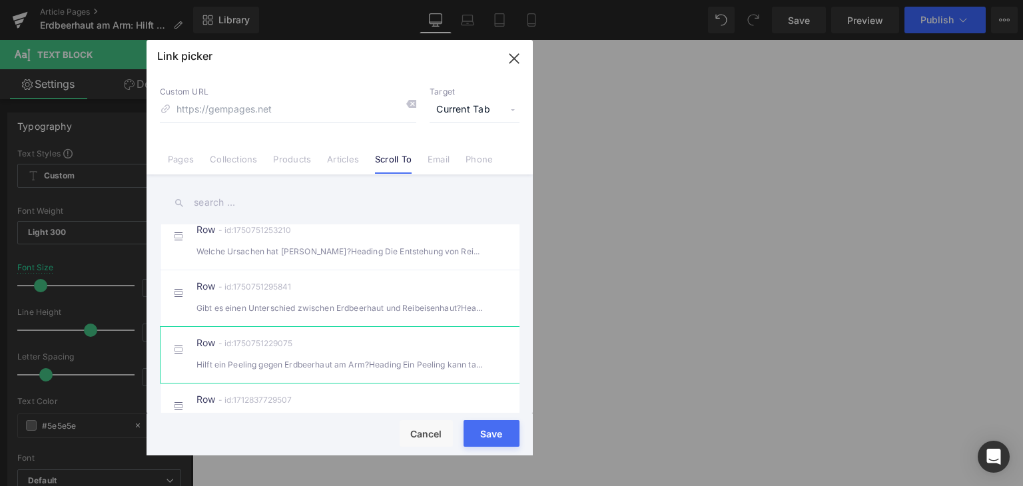
click at [389, 359] on div "Row - id:1750751229075 Hilft ein Peeling gegen Erdbeerhaut am Arm?Heading Ein P…" at bounding box center [360, 354] width 327 height 33
type input "#r-1750751229075"
click at [495, 444] on button "Save" at bounding box center [492, 433] width 56 height 27
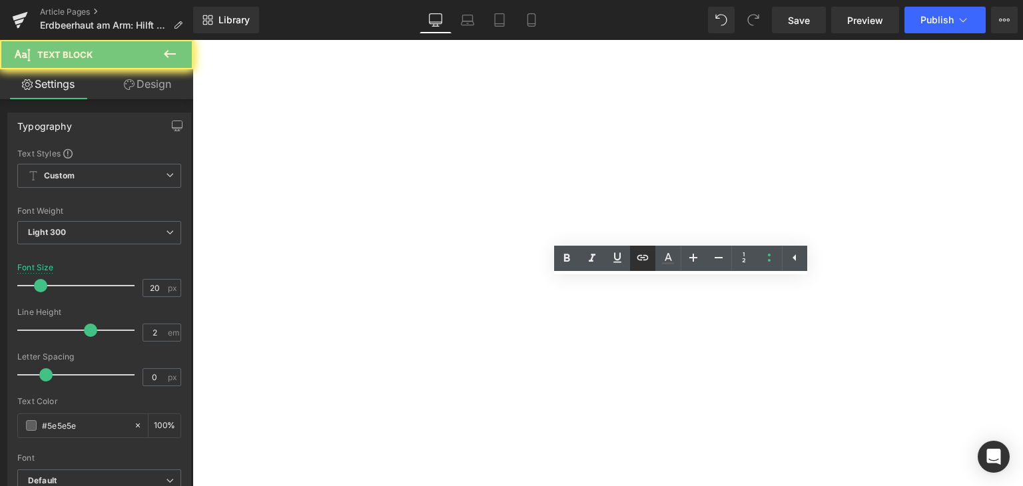
click at [645, 258] on icon at bounding box center [643, 258] width 16 height 16
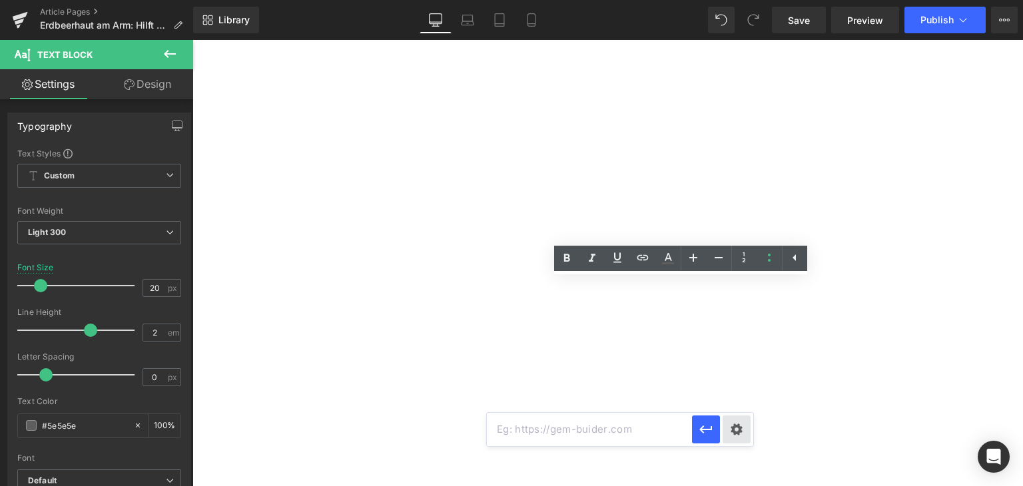
click at [749, 0] on div "Text Color Highlight Color rgba(0, 119, 193, 1) #0077c1 100 % transparent trans…" at bounding box center [511, 0] width 1023 height 0
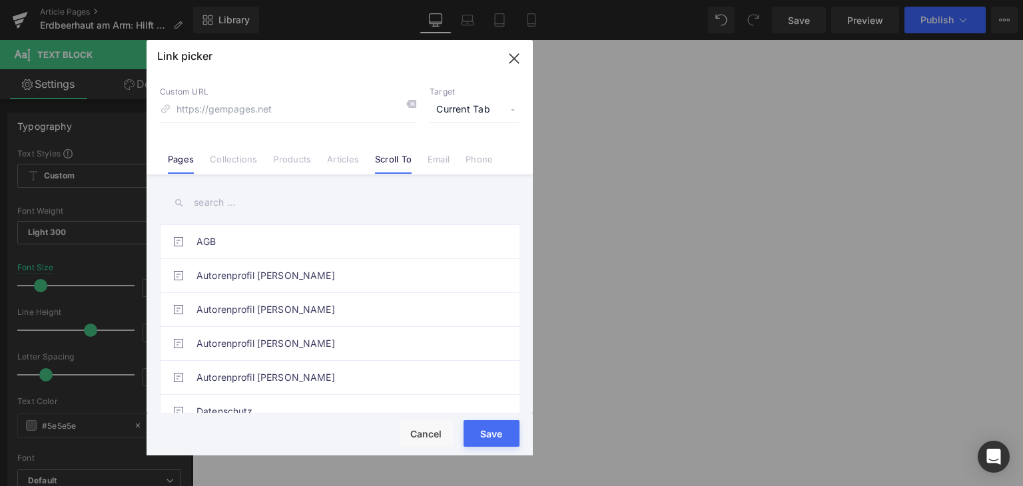
click at [382, 161] on link "Scroll To" at bounding box center [393, 164] width 37 height 20
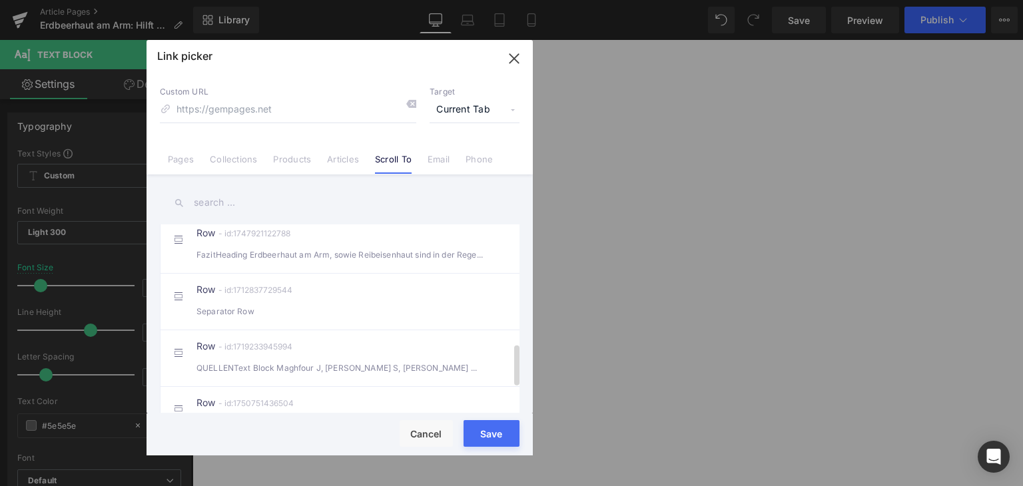
scroll to position [525, 0]
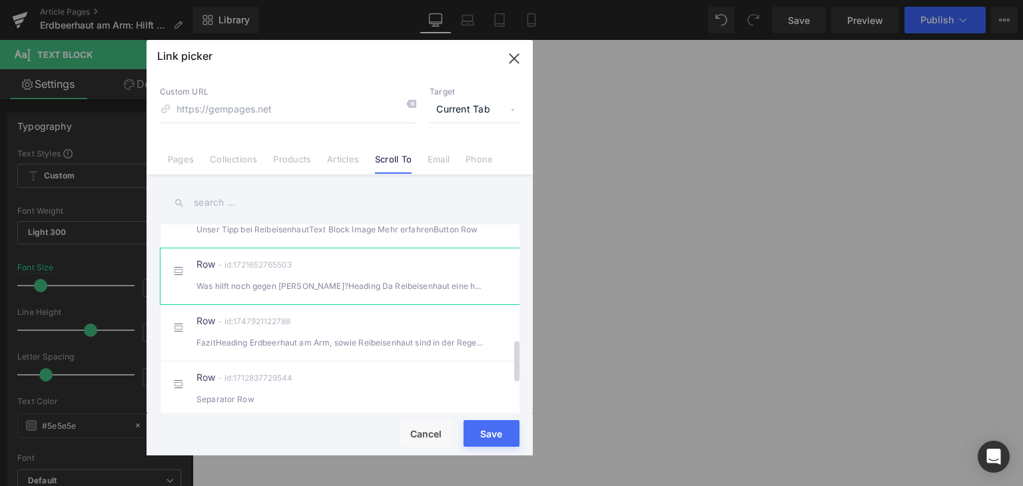
click at [360, 291] on div "Was hilft noch gegen [PERSON_NAME]?Heading Da Reibeisenhaut eine harmlose Hau" at bounding box center [340, 286] width 287 height 14
type input "#r-1721652765503"
click at [488, 444] on button "Save" at bounding box center [492, 433] width 56 height 27
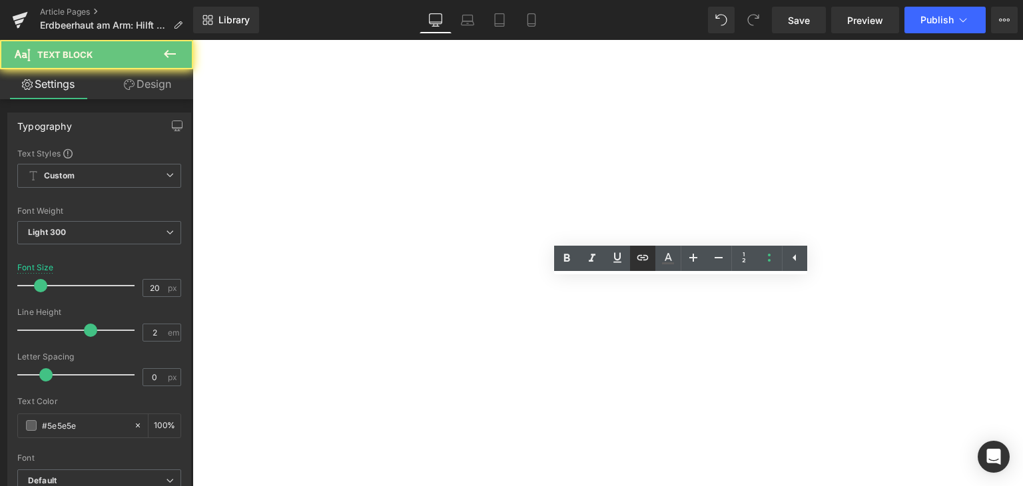
click at [647, 255] on icon at bounding box center [643, 258] width 16 height 16
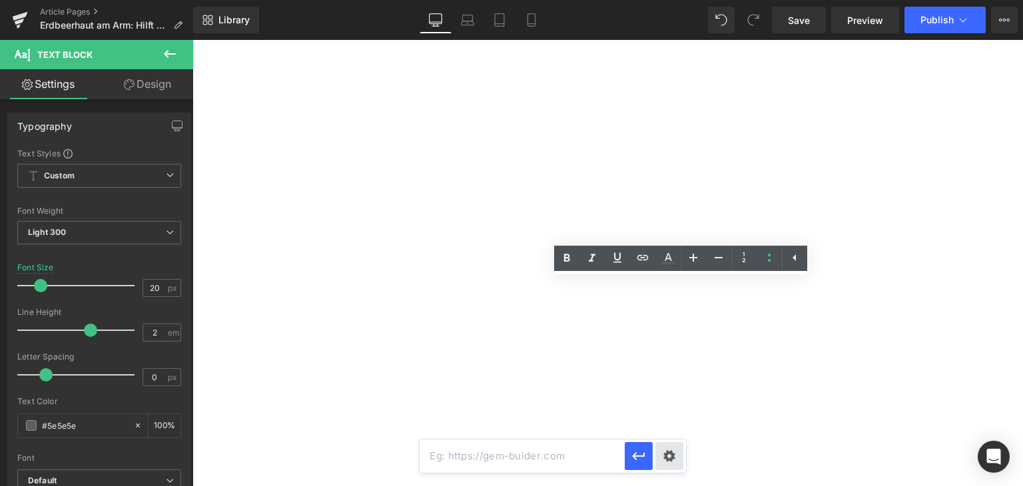
click at [677, 0] on div "Text Color Highlight Color rgba(0, 119, 193, 1) #0077c1 100 % transparent trans…" at bounding box center [511, 0] width 1023 height 0
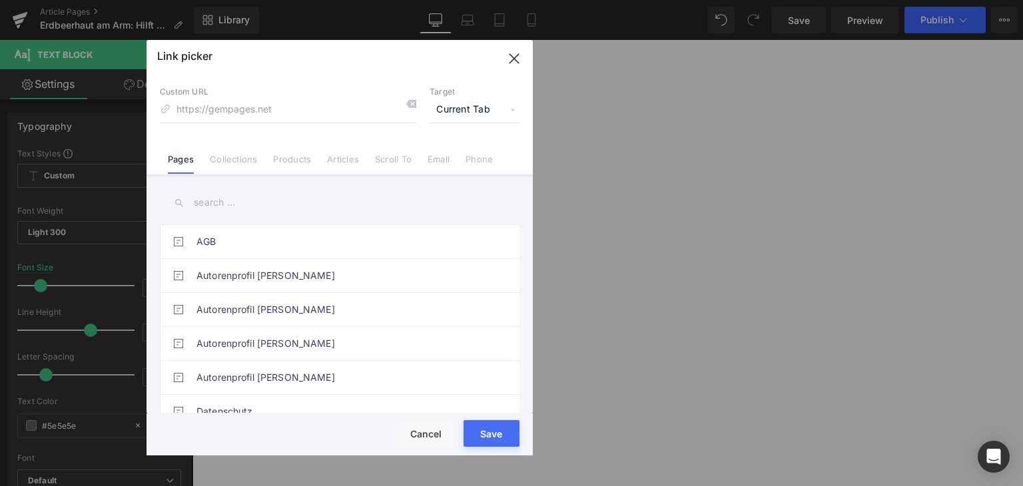
click at [373, 167] on div "Custom URL Target Current Tab Current Tab New Tab Pages Collections Products Ar…" at bounding box center [340, 123] width 386 height 101
click at [375, 159] on link "Scroll To" at bounding box center [393, 164] width 37 height 20
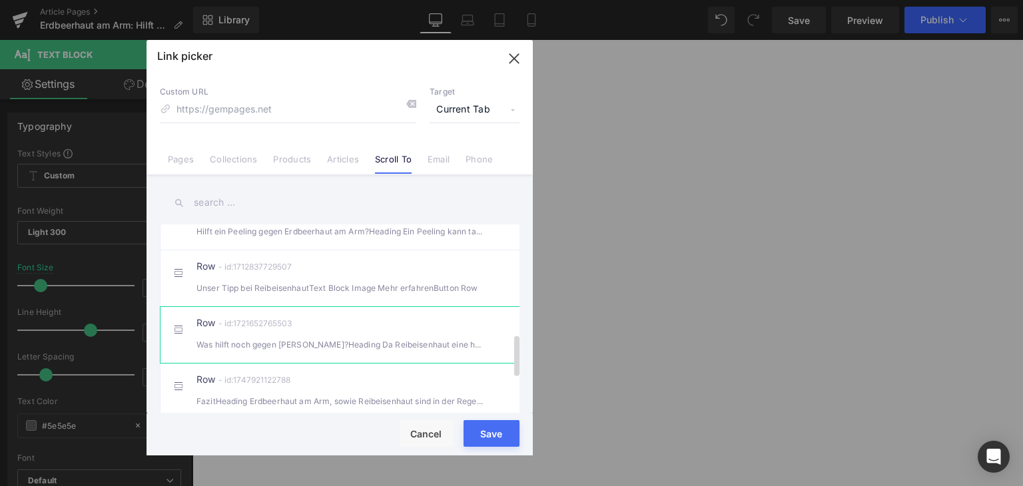
scroll to position [533, 0]
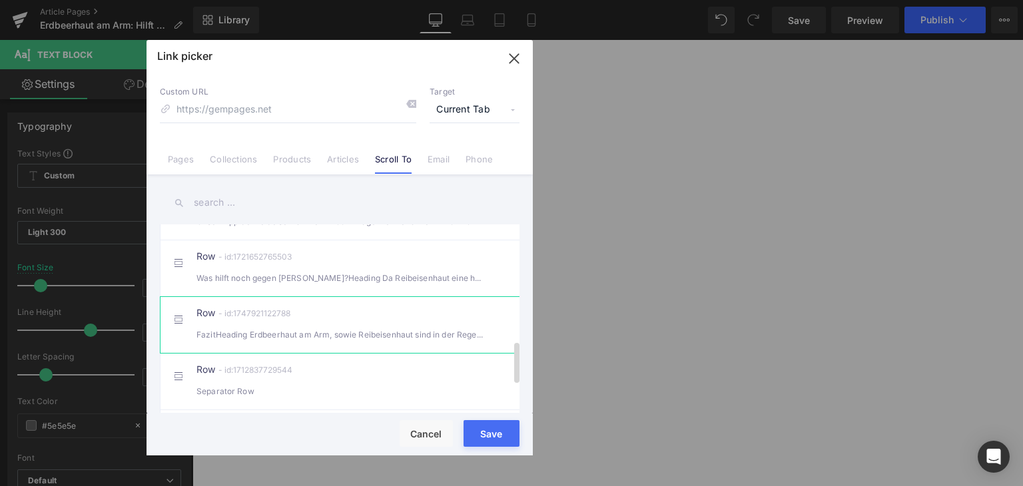
click at [337, 342] on div "FazitHeading Erdbeerhaut am Arm, sowie Reibeisenhaut sind in der Regel harmlo" at bounding box center [340, 335] width 287 height 14
type input "#r-1747921122788"
click at [493, 446] on button "Save" at bounding box center [492, 433] width 56 height 27
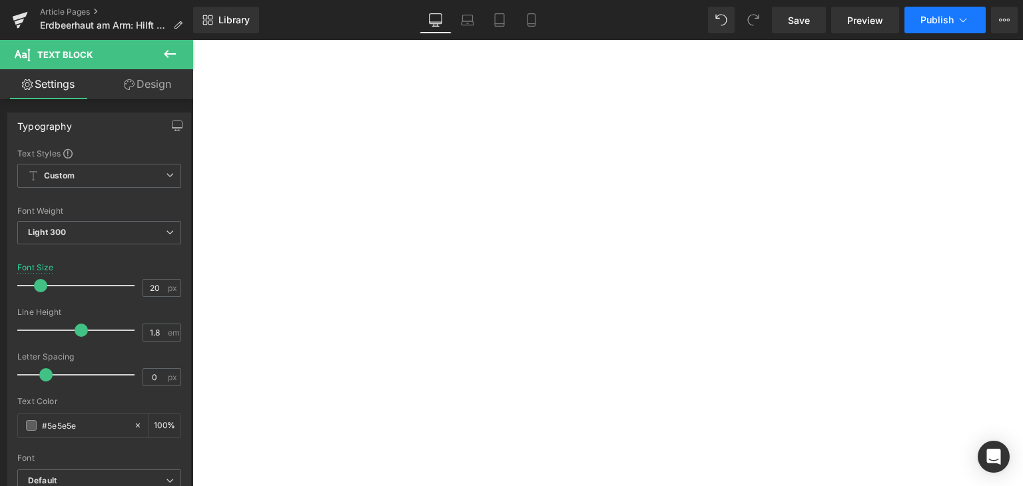
click at [949, 19] on span "Publish" at bounding box center [937, 20] width 33 height 11
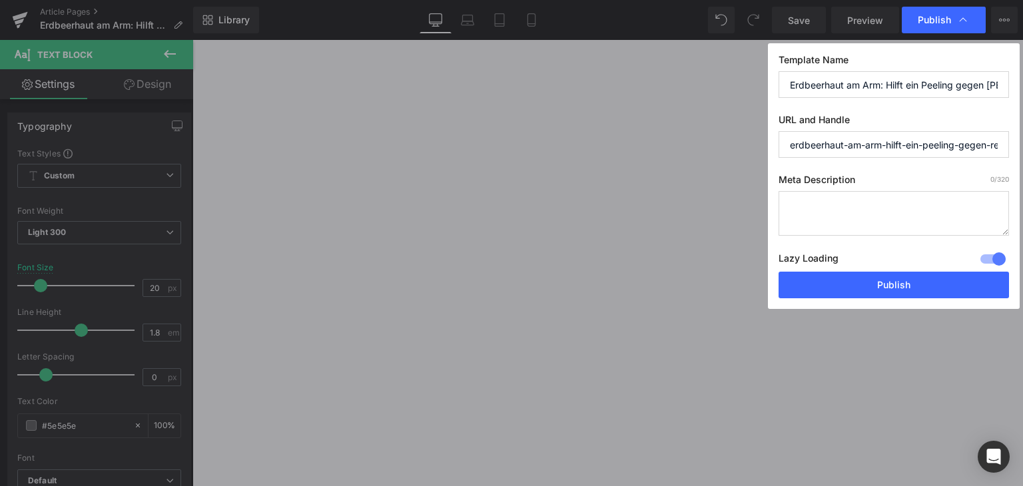
click at [858, 213] on textarea at bounding box center [894, 213] width 231 height 45
paste textarea "In diesem Artikel schauen wir uns die Ursachen von Erdbeerhaut genauer an und e…"
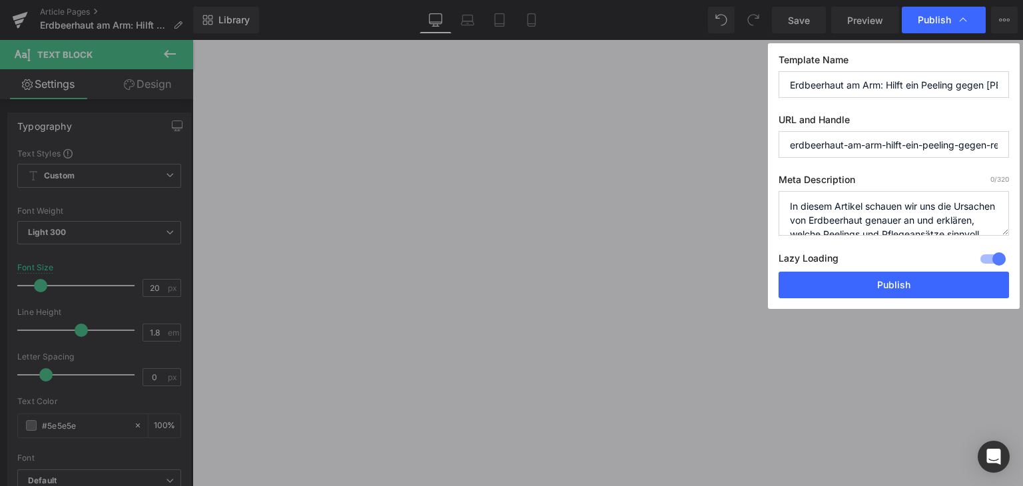
scroll to position [19, 0]
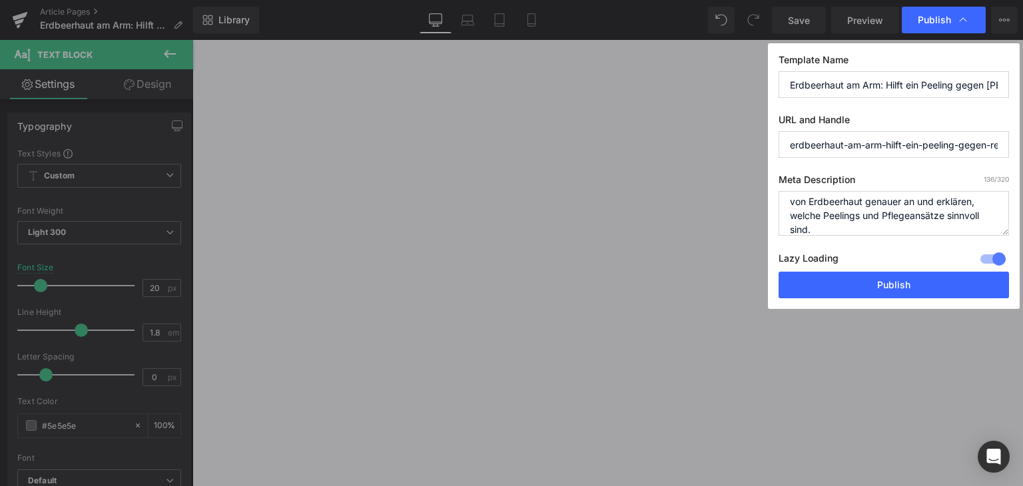
type textarea "In diesem Artikel schauen wir uns die Ursachen von Erdbeerhaut genauer an und e…"
drag, startPoint x: 788, startPoint y: 147, endPoint x: 924, endPoint y: 145, distance: 135.3
click at [924, 145] on input "erdbeerhaut-am-arm-hilft-ein-peeling-gegen-reibeisenhaut" at bounding box center [894, 144] width 231 height 27
type input "peeling-gegen-reibeisenhaut"
click at [981, 278] on button "Publish" at bounding box center [894, 285] width 231 height 27
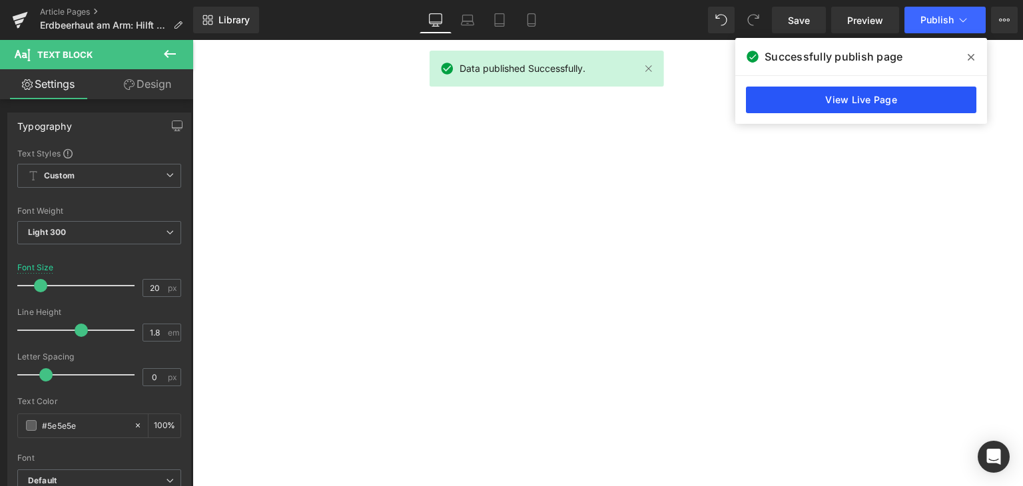
click at [910, 91] on link "View Live Page" at bounding box center [861, 100] width 231 height 27
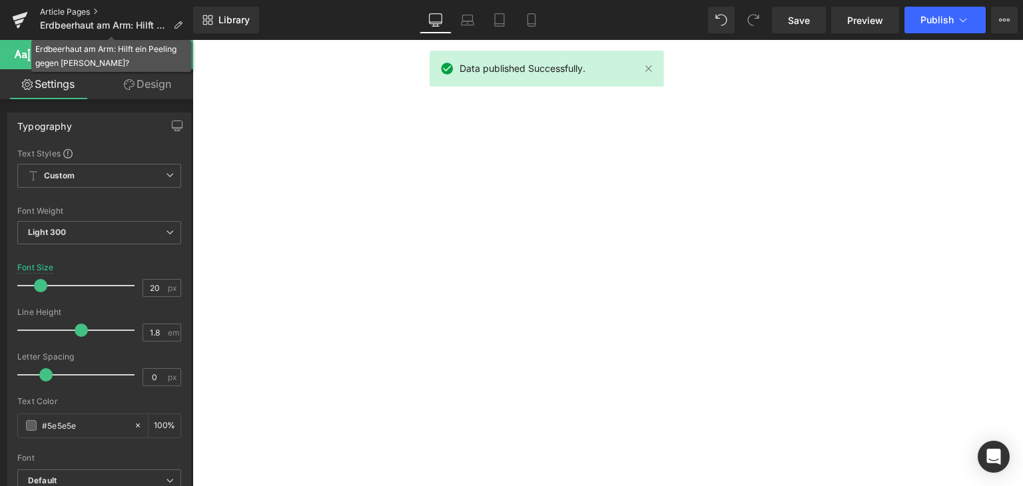
click at [71, 13] on link "Article Pages" at bounding box center [116, 12] width 153 height 11
